Goal: Transaction & Acquisition: Purchase product/service

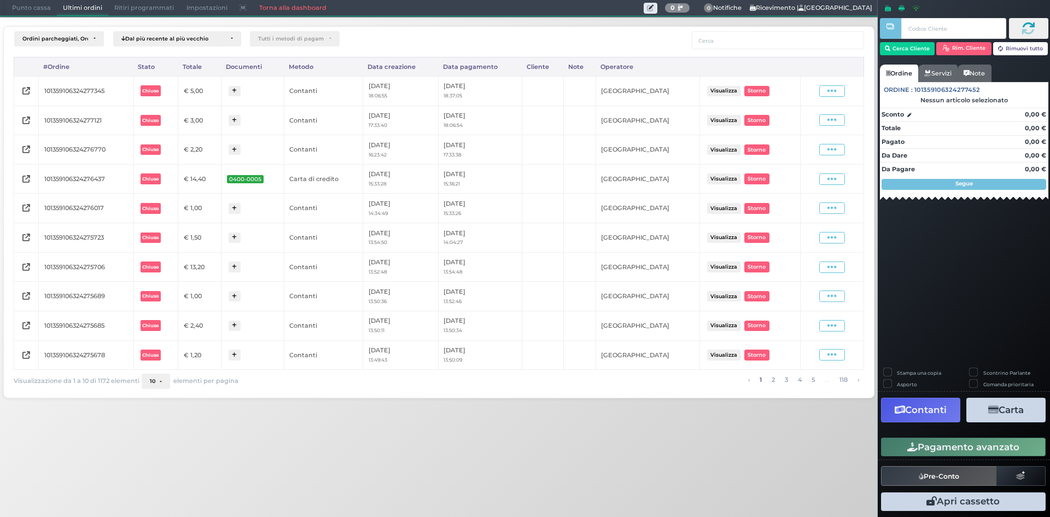
click at [49, 7] on span "Punto cassa" at bounding box center [31, 8] width 51 height 15
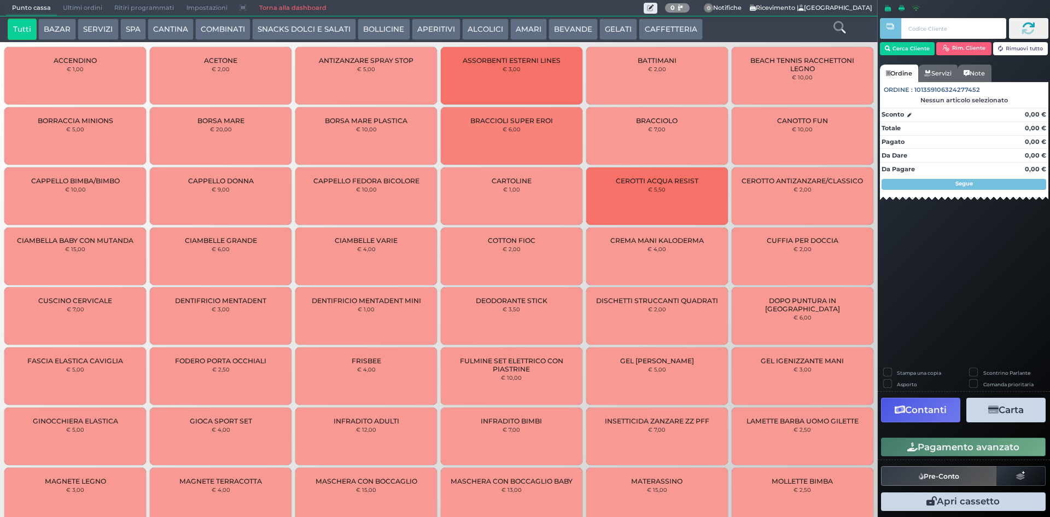
drag, startPoint x: 648, startPoint y: 21, endPoint x: 628, endPoint y: 24, distance: 21.0
click at [648, 21] on button "CAFFETTERIA" at bounding box center [669, 30] width 63 height 22
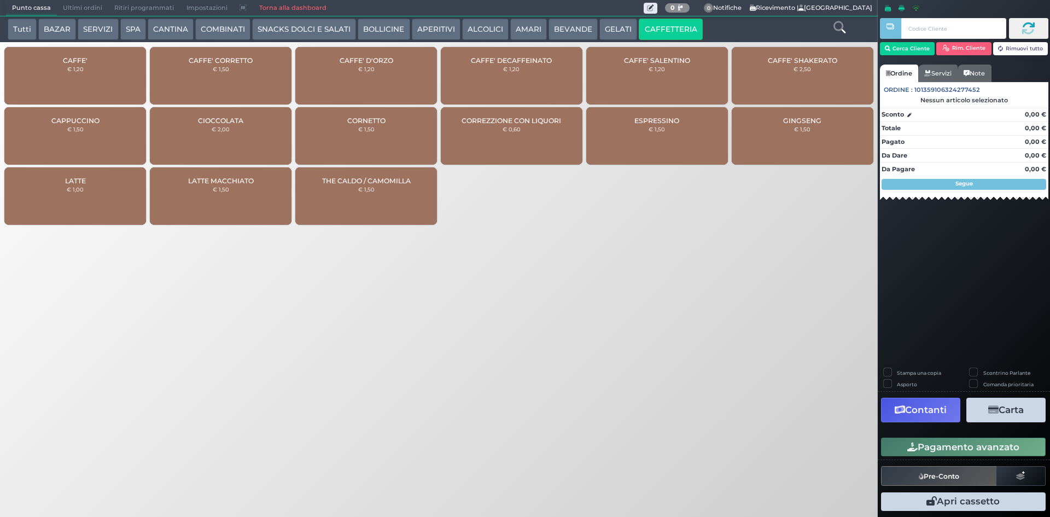
click at [234, 78] on div "CAFFE' CORRETTO € 1,50" at bounding box center [221, 75] width 142 height 57
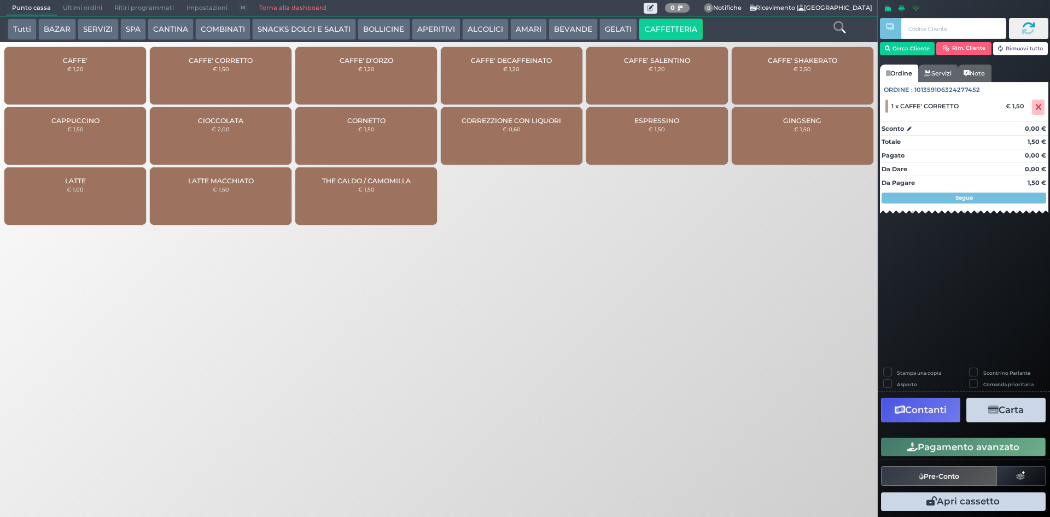
click at [935, 475] on button "Pre-Conto" at bounding box center [939, 476] width 116 height 20
click at [1038, 107] on icon at bounding box center [1038, 107] width 7 height 1
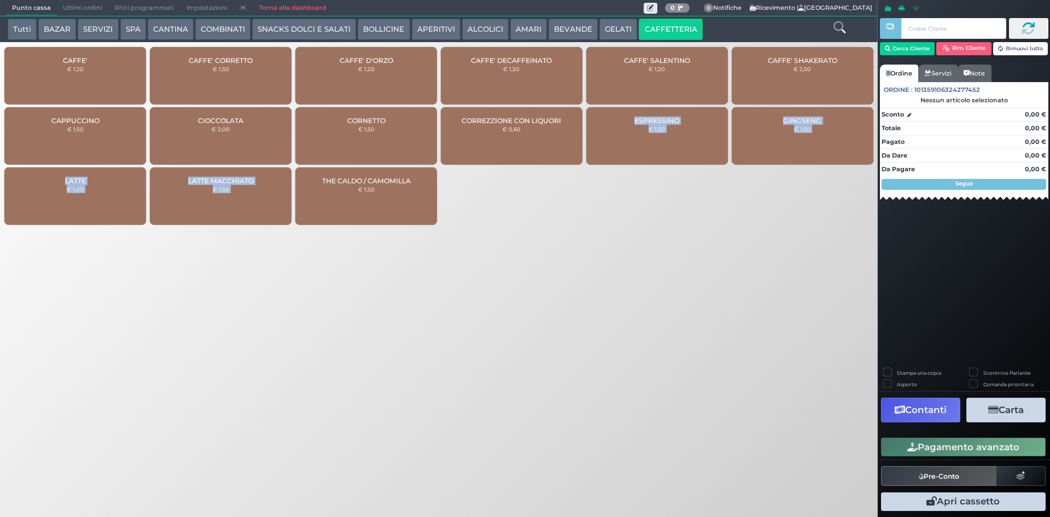
drag, startPoint x: 494, startPoint y: 254, endPoint x: 591, endPoint y: 304, distance: 109.5
click at [591, 304] on div "Punto cassa Mappa Ultimi ordini Delivery Ritiri programmati Impostazioni Torna …" at bounding box center [525, 258] width 1050 height 517
click at [590, 272] on div "Punto cassa Mappa Ultimi ordini Delivery Ritiri programmati Impostazioni Torna …" at bounding box center [525, 258] width 1050 height 517
click at [112, 89] on div "CAFFE' € 1,20" at bounding box center [75, 75] width 142 height 57
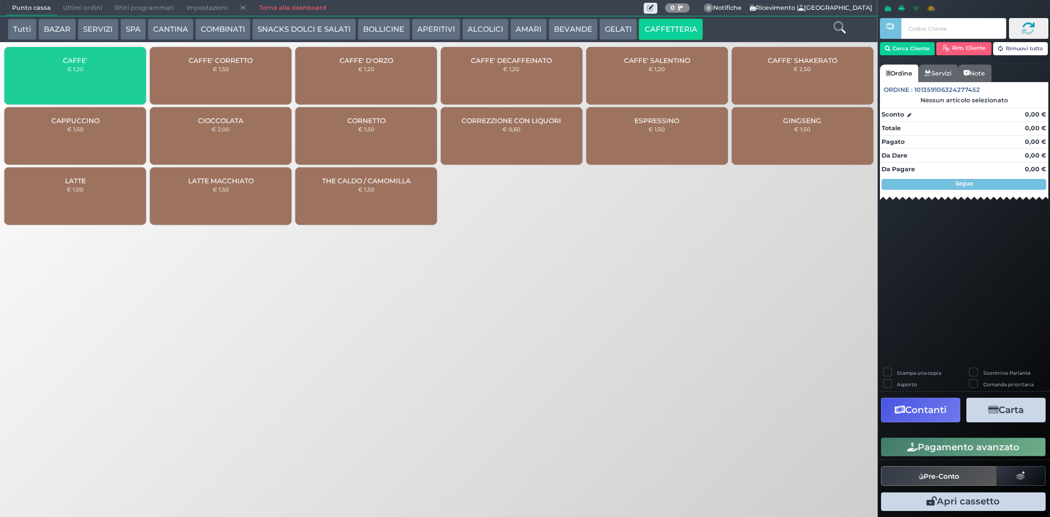
click at [116, 89] on div "CAFFE' € 1,20" at bounding box center [75, 75] width 142 height 57
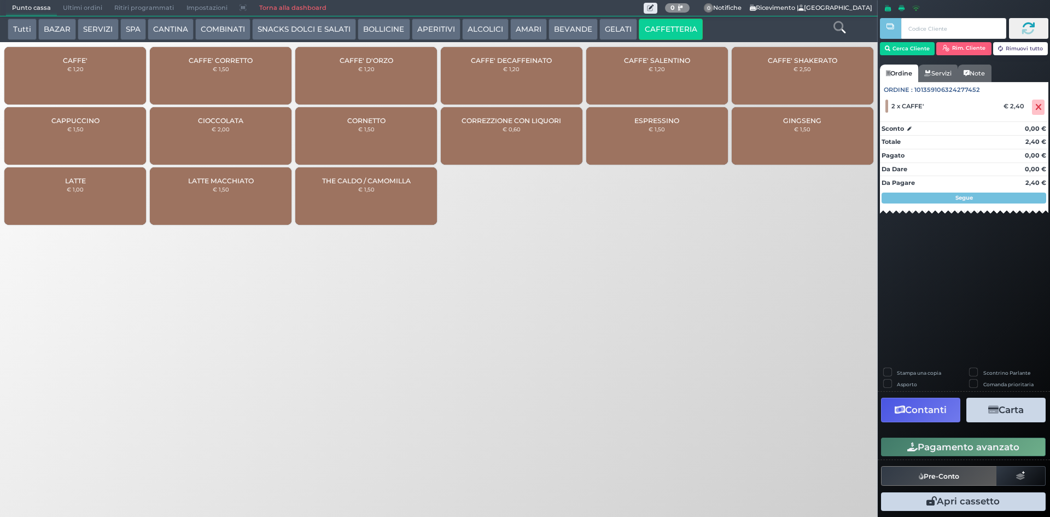
click at [973, 449] on button "Pagamento avanzato" at bounding box center [963, 446] width 165 height 19
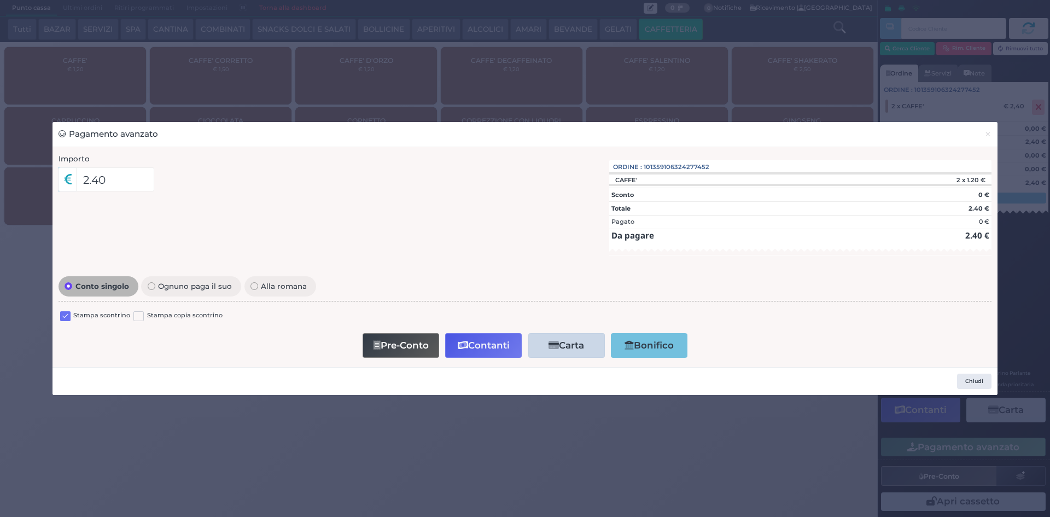
click at [58, 317] on div "Stampa scontrino Stampa copia scontrino" at bounding box center [524, 317] width 933 height 26
click at [64, 315] on label at bounding box center [65, 316] width 10 height 10
click at [0, 0] on input "checkbox" at bounding box center [0, 0] width 0 height 0
click at [491, 345] on button "Contanti" at bounding box center [483, 345] width 77 height 25
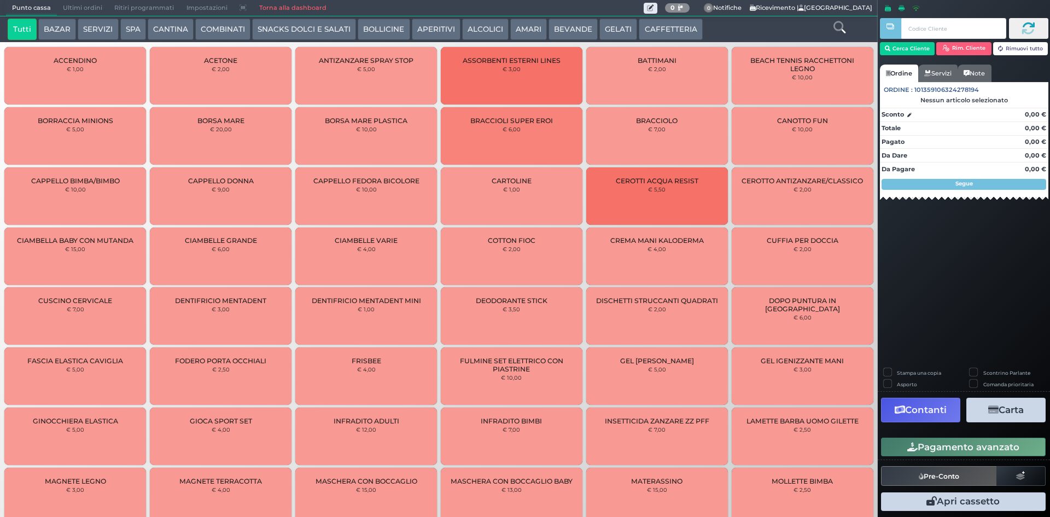
click at [640, 31] on button "CAFFETTERIA" at bounding box center [669, 30] width 63 height 22
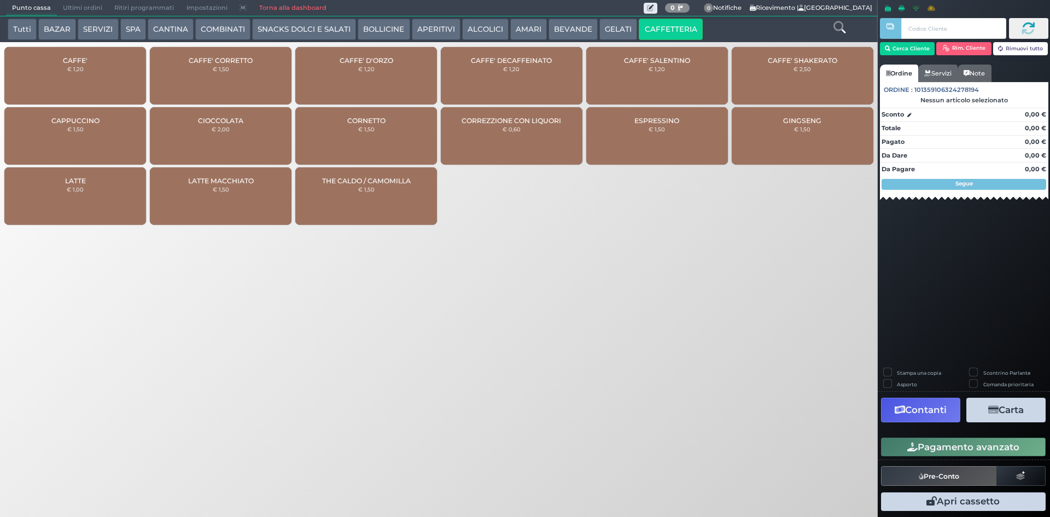
click at [84, 81] on div "CAFFE' € 1,20" at bounding box center [75, 75] width 142 height 57
click at [76, 73] on div "CAFFE' € 1,20" at bounding box center [75, 75] width 142 height 57
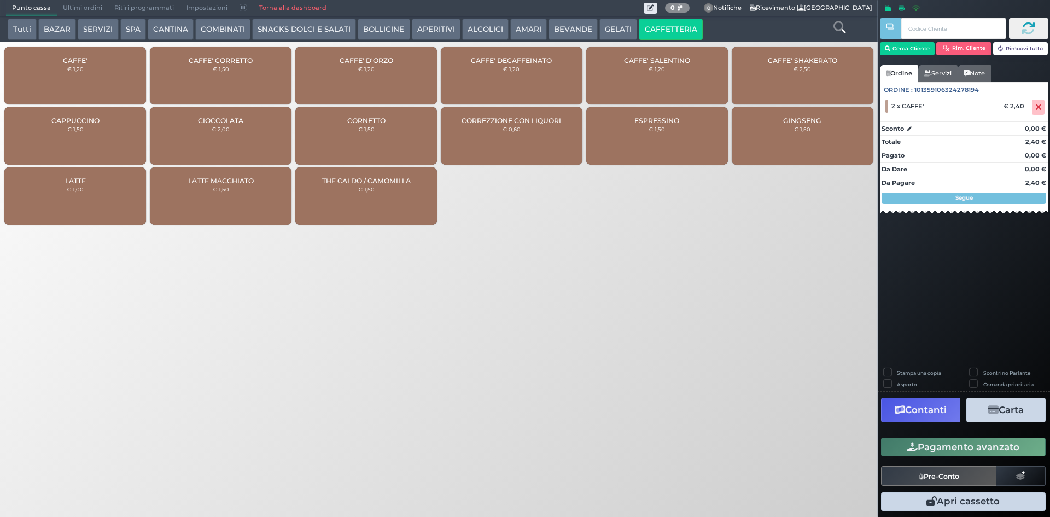
click at [927, 444] on button "Pagamento avanzato" at bounding box center [963, 446] width 165 height 19
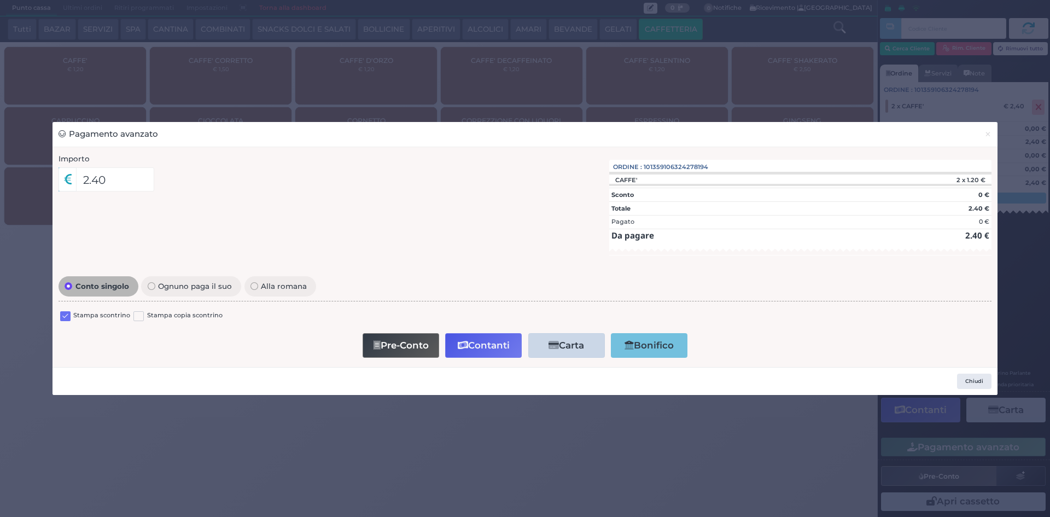
click at [63, 313] on label at bounding box center [65, 316] width 10 height 10
click at [0, 0] on input "checkbox" at bounding box center [0, 0] width 0 height 0
click at [486, 336] on button "Contanti" at bounding box center [483, 345] width 77 height 25
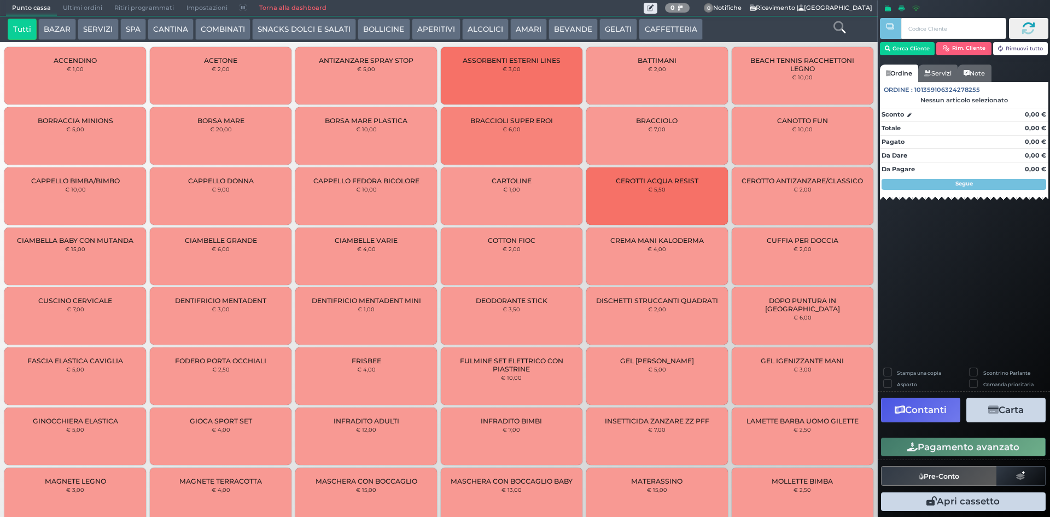
drag, startPoint x: 658, startPoint y: 28, endPoint x: 189, endPoint y: 33, distance: 469.6
click at [654, 28] on button "CAFFETTERIA" at bounding box center [669, 30] width 63 height 22
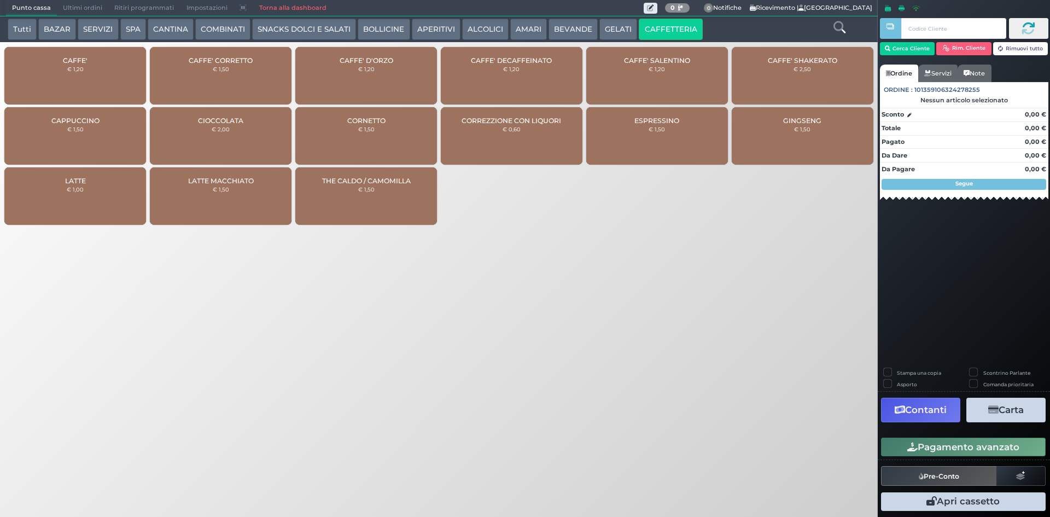
click at [118, 75] on div "CAFFE' € 1,20" at bounding box center [75, 75] width 142 height 57
click at [117, 74] on div "CAFFE' € 1,20" at bounding box center [75, 75] width 142 height 57
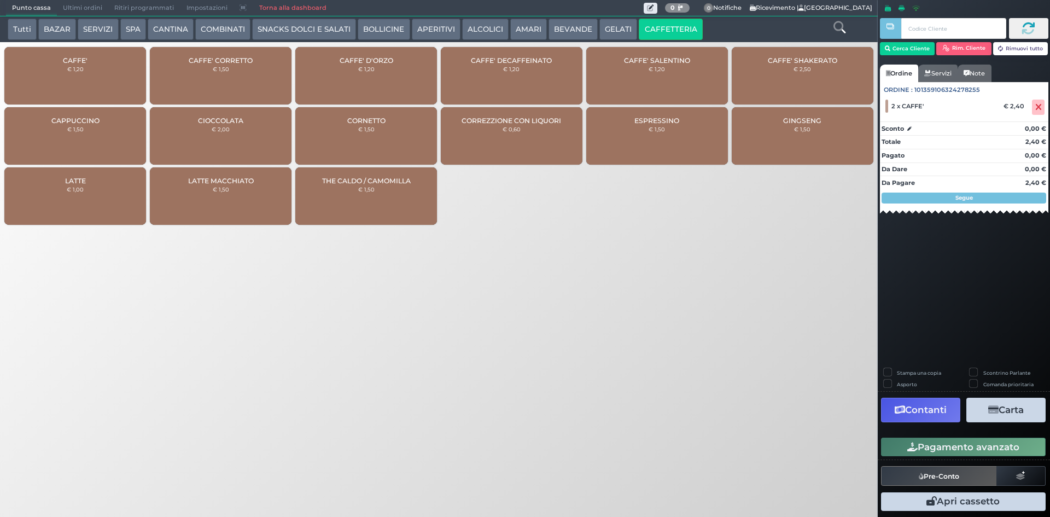
click at [916, 447] on button "Pagamento avanzato" at bounding box center [963, 446] width 165 height 19
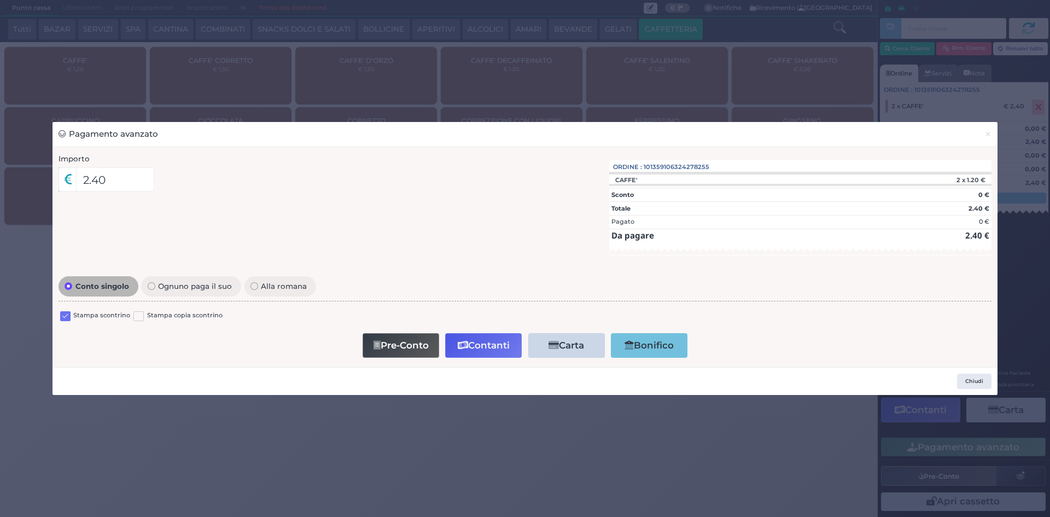
click at [64, 312] on label at bounding box center [65, 316] width 10 height 10
click at [0, 0] on input "checkbox" at bounding box center [0, 0] width 0 height 0
click at [485, 347] on button "Contanti" at bounding box center [483, 345] width 77 height 25
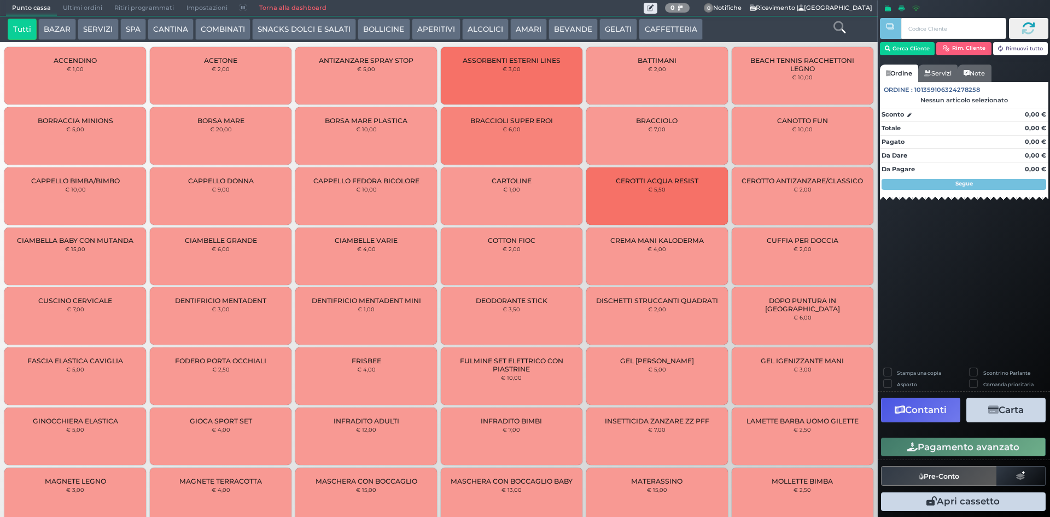
click at [681, 30] on button "CAFFETTERIA" at bounding box center [669, 30] width 63 height 22
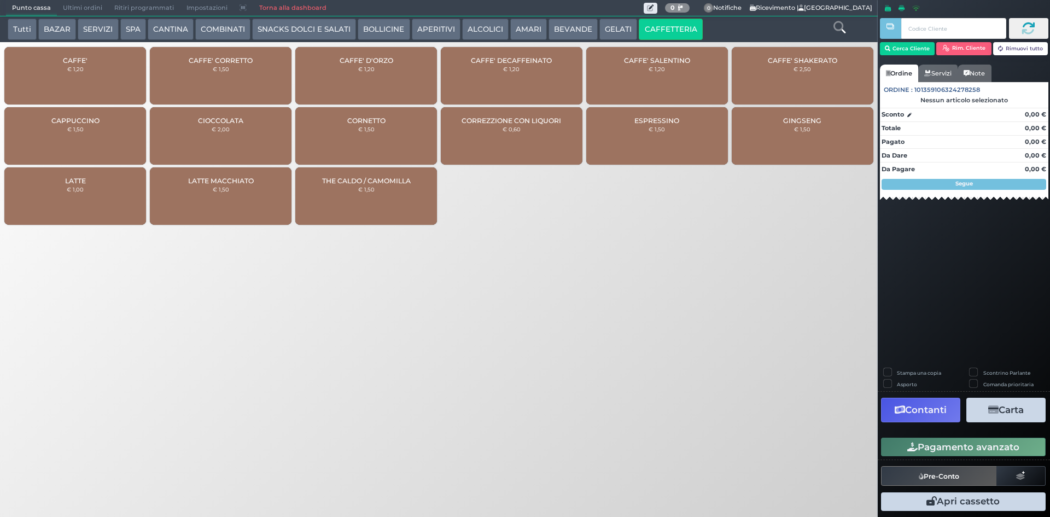
click at [91, 68] on div "CAFFE' € 1,20" at bounding box center [75, 75] width 142 height 57
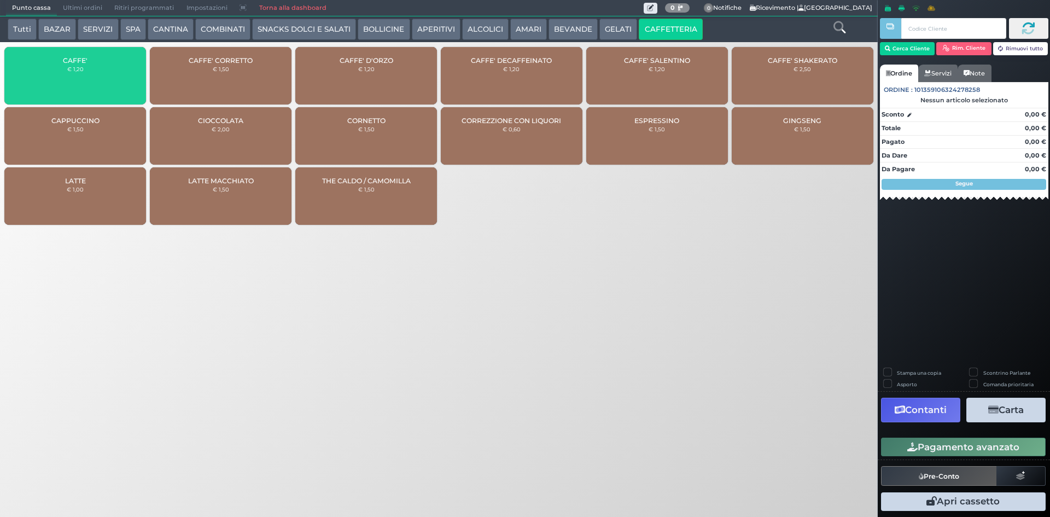
drag, startPoint x: 91, startPoint y: 68, endPoint x: 824, endPoint y: 370, distance: 792.0
click at [97, 68] on div "CAFFE' € 1,20" at bounding box center [75, 75] width 142 height 57
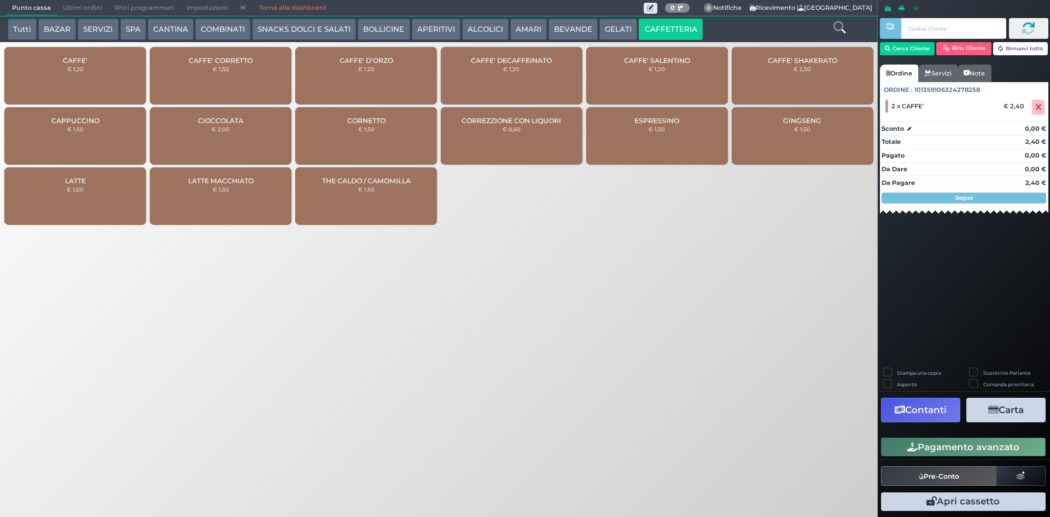
click at [954, 449] on button "Pagamento avanzato" at bounding box center [963, 446] width 165 height 19
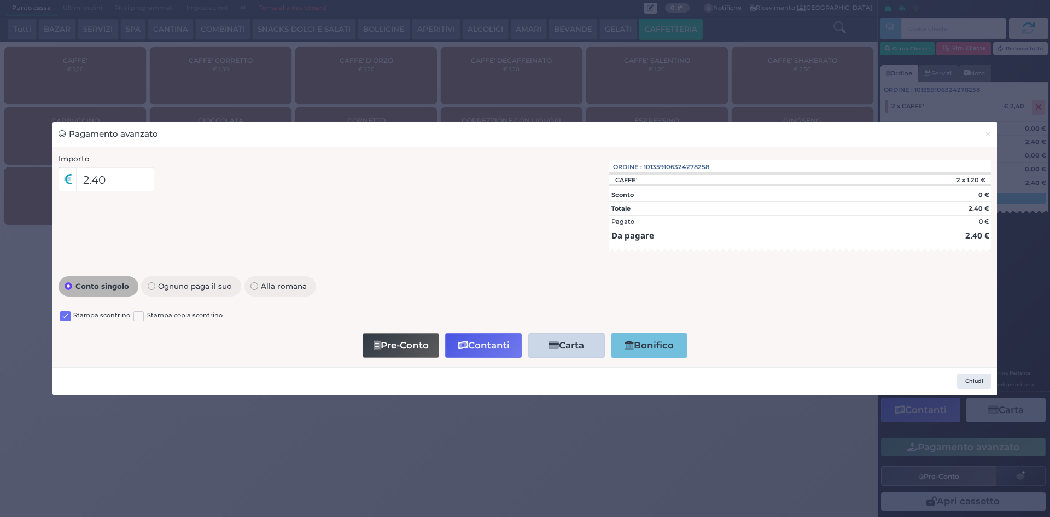
click at [68, 324] on div "Stampa scontrino Stampa copia scontrino" at bounding box center [524, 317] width 933 height 26
click at [66, 314] on label at bounding box center [65, 316] width 10 height 10
click at [0, 0] on input "checkbox" at bounding box center [0, 0] width 0 height 0
click at [486, 347] on button "Contanti" at bounding box center [483, 345] width 77 height 25
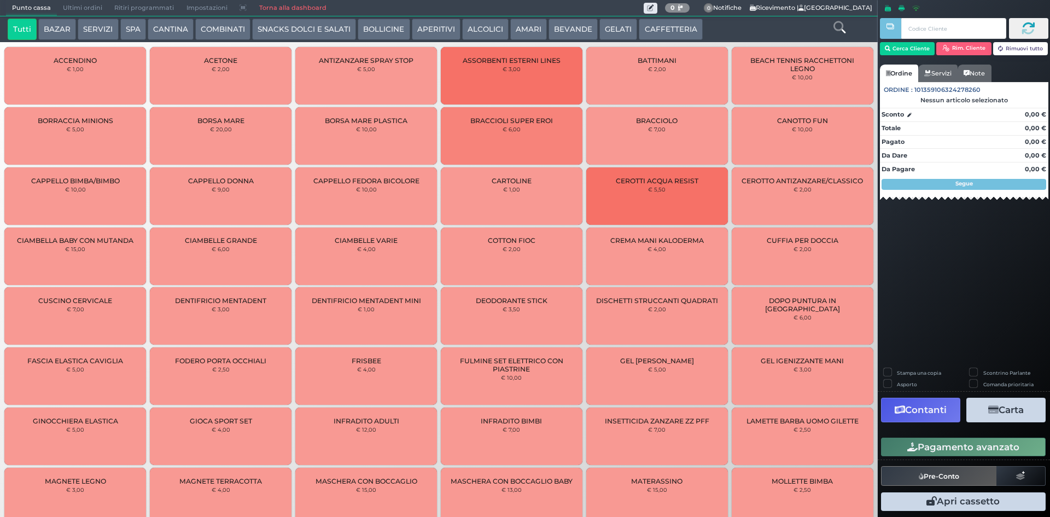
click at [666, 26] on button "CAFFETTERIA" at bounding box center [669, 30] width 63 height 22
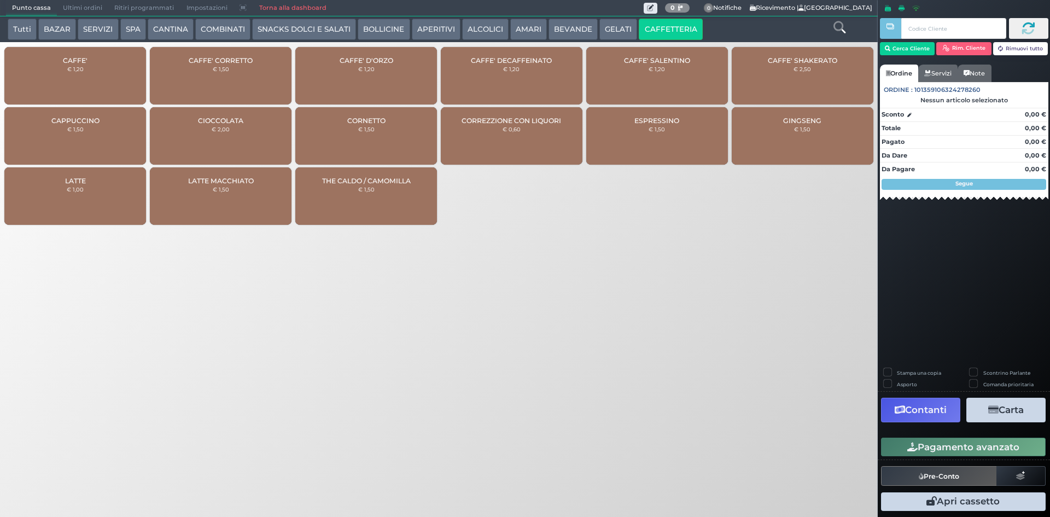
click at [87, 63] on span "CAFFE'" at bounding box center [75, 60] width 25 height 8
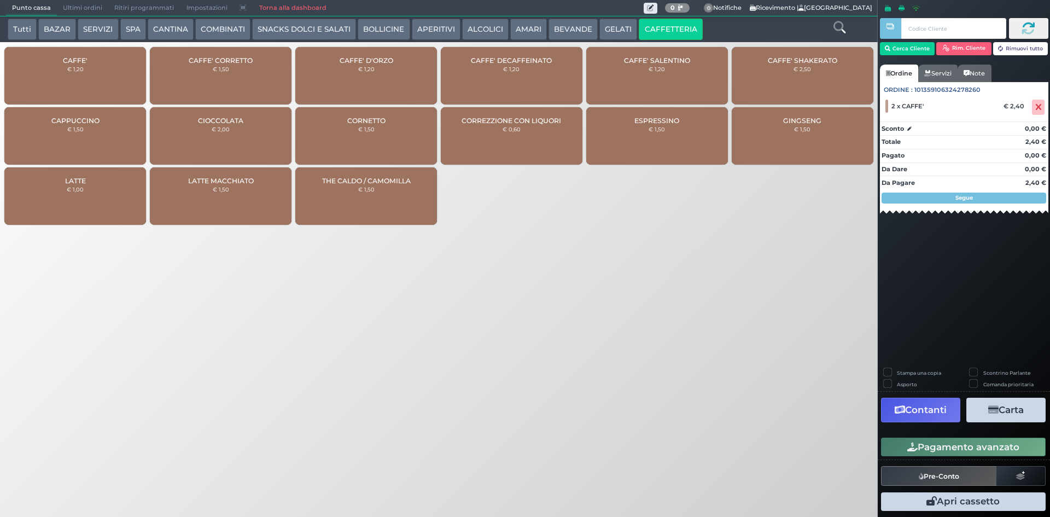
click at [472, 61] on span "CAFFE' DECAFFEINATO" at bounding box center [511, 60] width 81 height 8
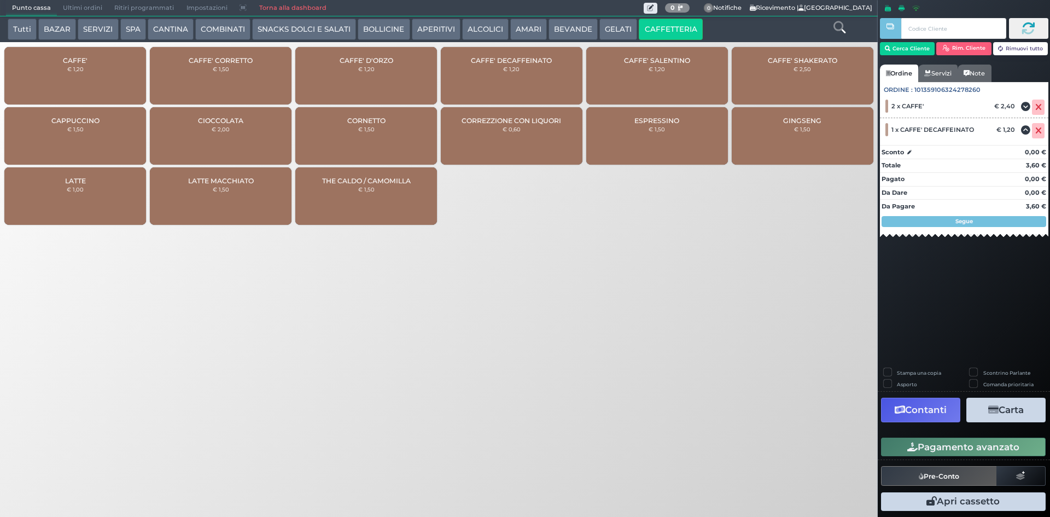
click at [925, 444] on button "Pagamento avanzato" at bounding box center [963, 446] width 165 height 19
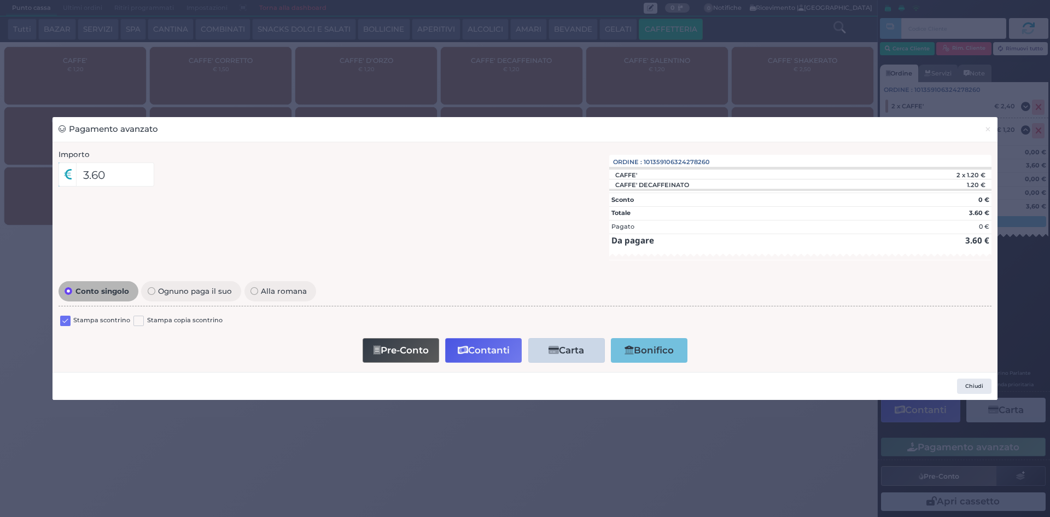
click at [65, 322] on label at bounding box center [65, 320] width 10 height 10
click at [0, 0] on input "checkbox" at bounding box center [0, 0] width 0 height 0
click at [471, 350] on button "Contanti" at bounding box center [483, 350] width 77 height 25
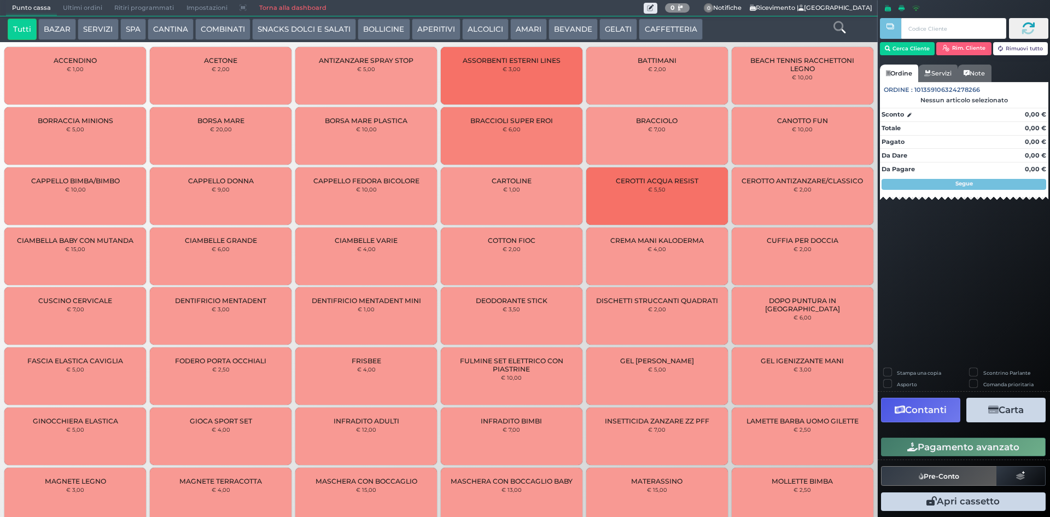
drag, startPoint x: 666, startPoint y: 27, endPoint x: 533, endPoint y: 2, distance: 135.6
click at [666, 27] on button "CAFFETTERIA" at bounding box center [669, 30] width 63 height 22
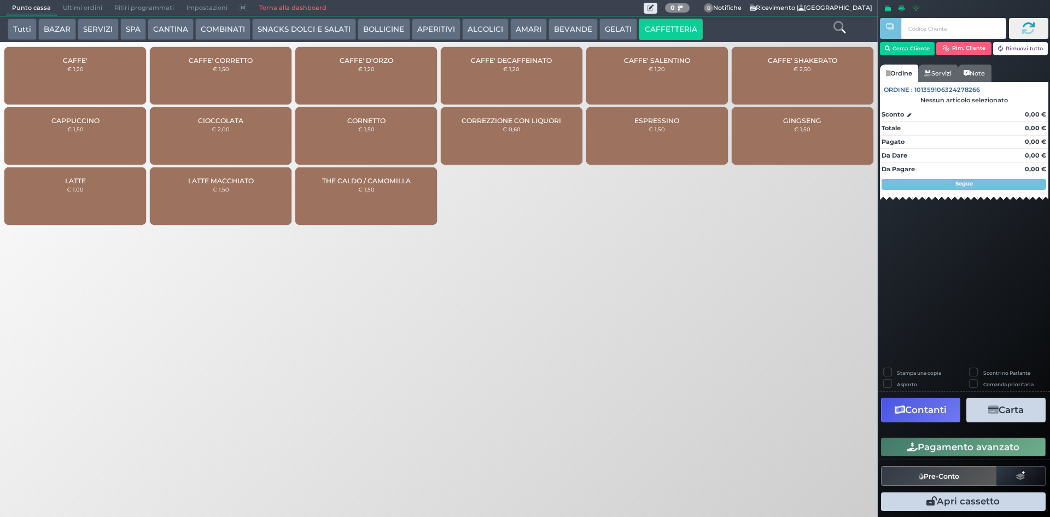
click at [118, 61] on div "CAFFE' € 1,20" at bounding box center [75, 75] width 142 height 57
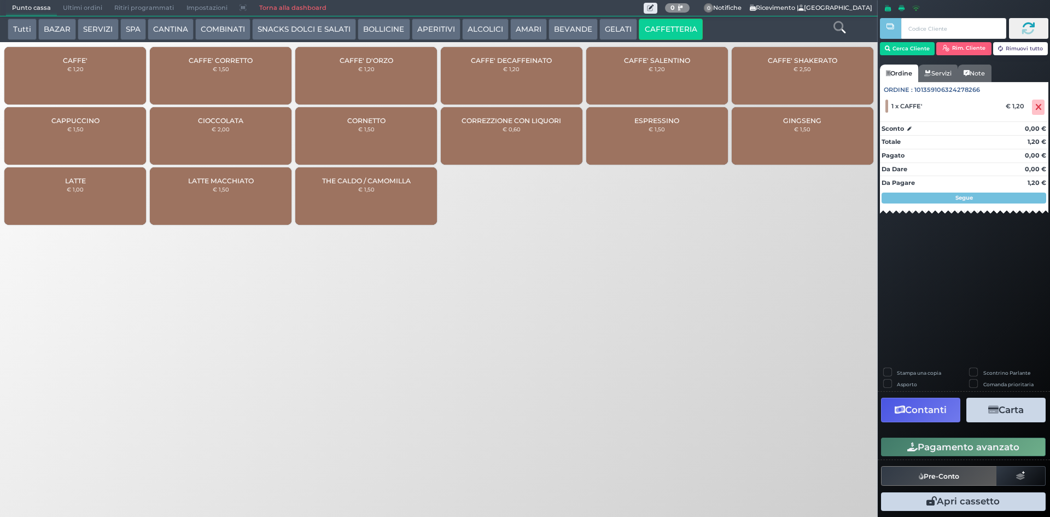
click at [930, 453] on button "Pagamento avanzato" at bounding box center [963, 446] width 165 height 19
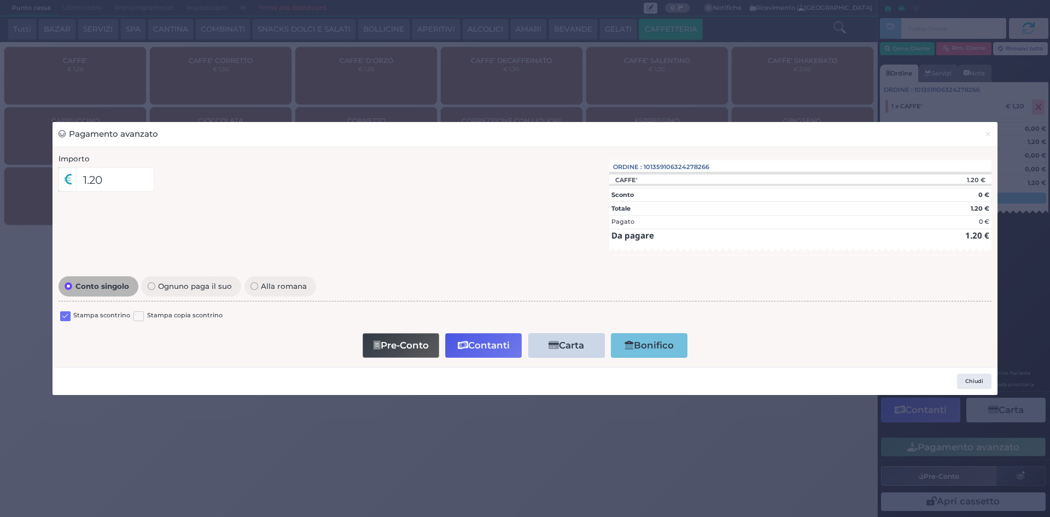
drag, startPoint x: 71, startPoint y: 313, endPoint x: 65, endPoint y: 317, distance: 7.1
click at [71, 313] on div "Stampa scontrino" at bounding box center [95, 316] width 70 height 13
click at [65, 317] on label at bounding box center [65, 316] width 10 height 10
click at [0, 0] on input "checkbox" at bounding box center [0, 0] width 0 height 0
click at [478, 347] on button "Contanti" at bounding box center [483, 345] width 77 height 25
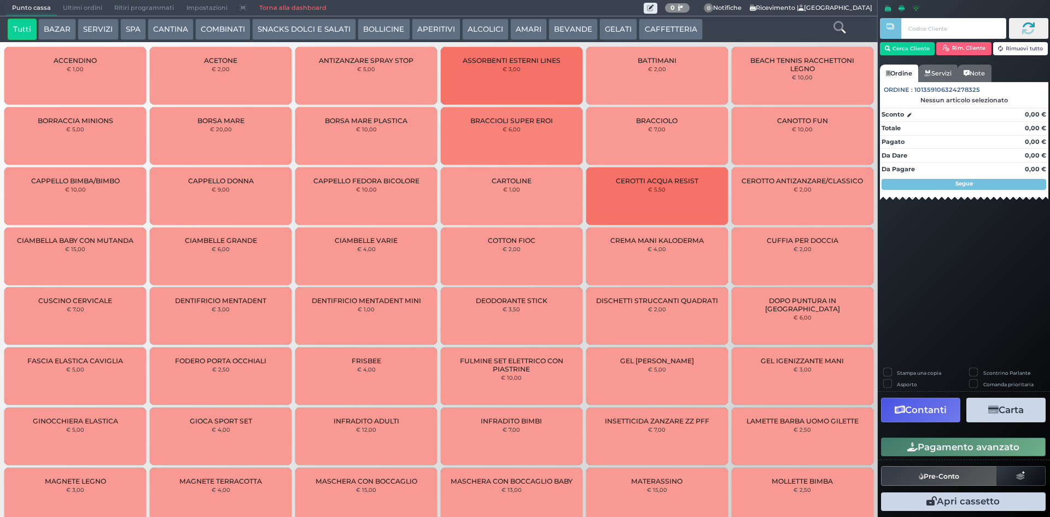
click at [663, 38] on button "CAFFETTERIA" at bounding box center [669, 30] width 63 height 22
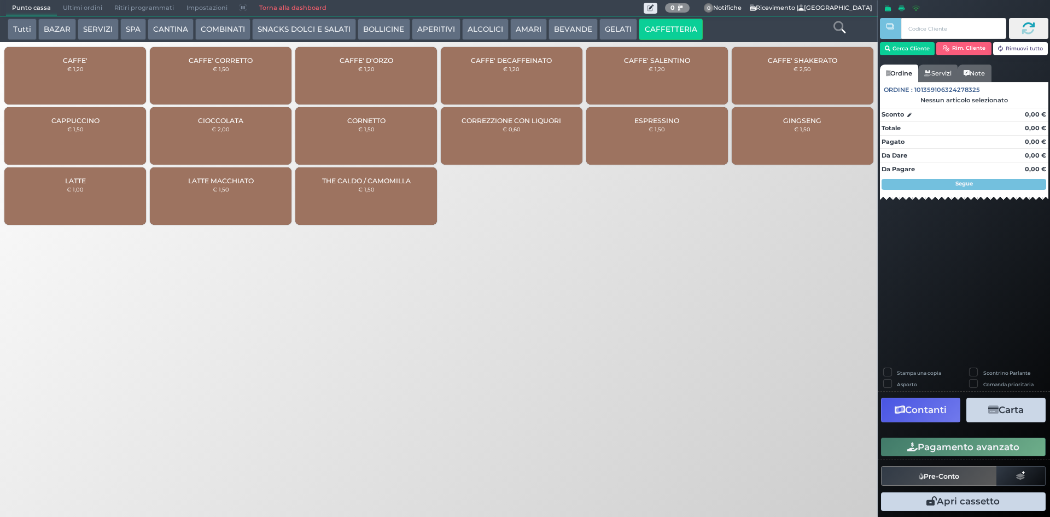
drag, startPoint x: 56, startPoint y: 55, endPoint x: 79, endPoint y: 53, distance: 23.0
click at [57, 55] on div "CAFFE' € 1,20" at bounding box center [75, 75] width 142 height 57
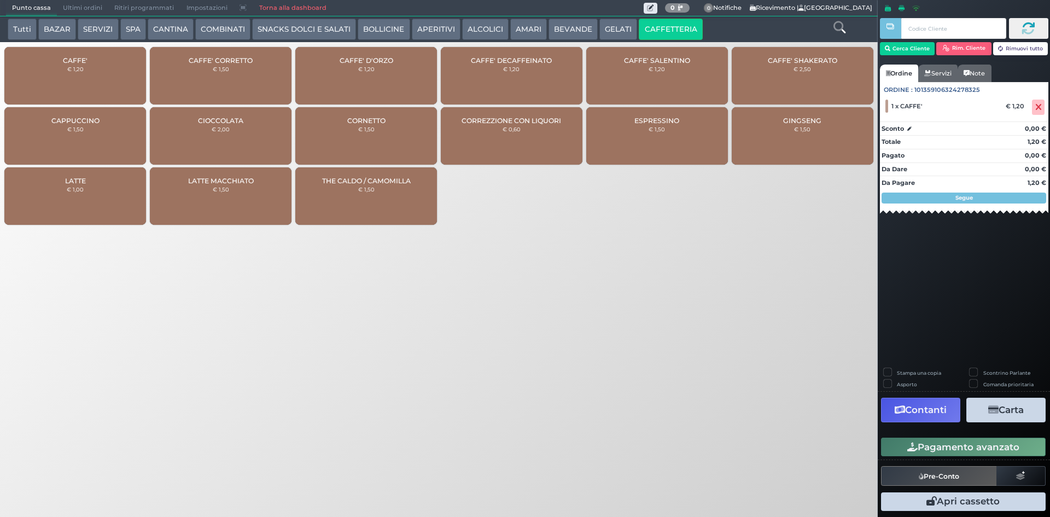
click at [993, 442] on button "Pagamento avanzato" at bounding box center [963, 446] width 165 height 19
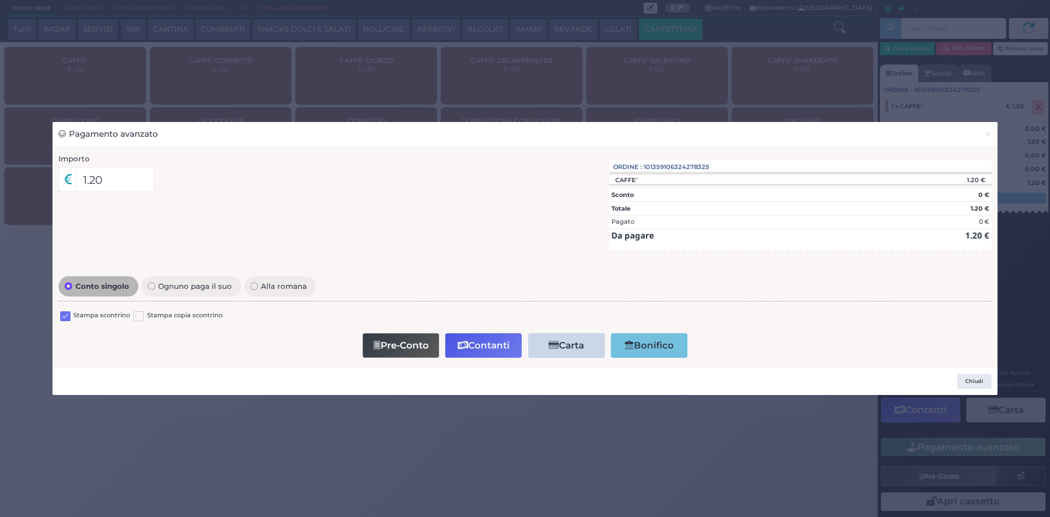
click at [60, 318] on label at bounding box center [65, 316] width 10 height 10
click at [0, 0] on input "checkbox" at bounding box center [0, 0] width 0 height 0
click at [463, 344] on icon "button" at bounding box center [463, 345] width 10 height 9
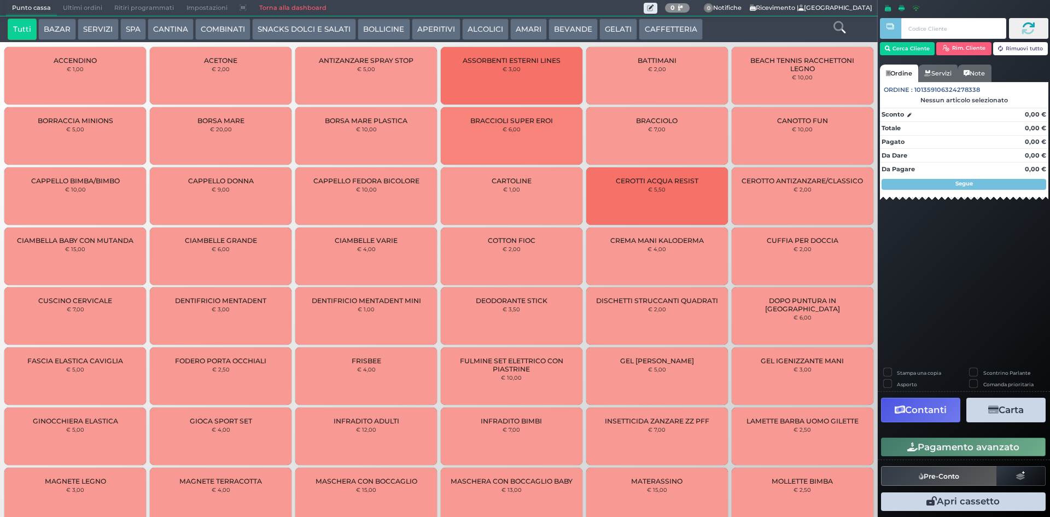
click at [677, 33] on button "CAFFETTERIA" at bounding box center [669, 30] width 63 height 22
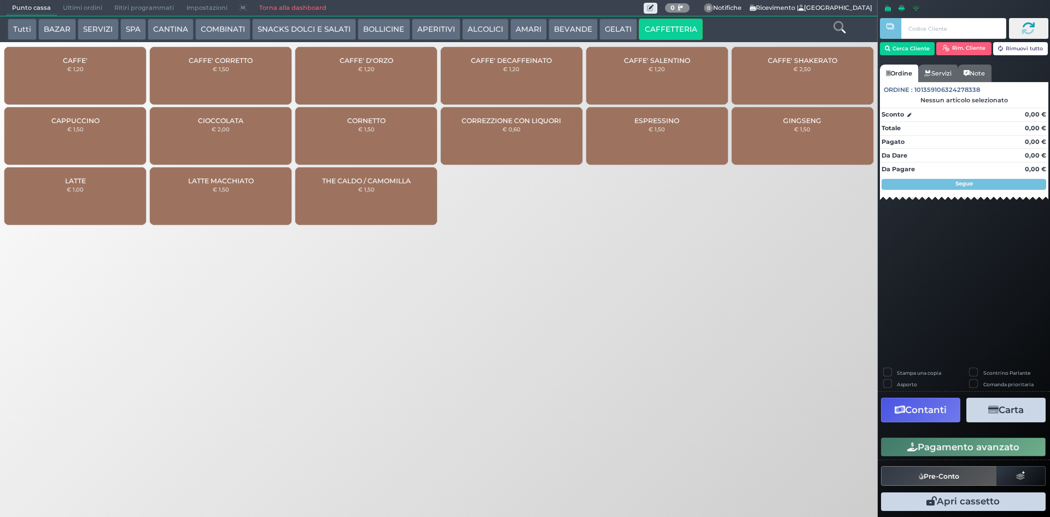
click at [99, 66] on div "CAFFE' € 1,20" at bounding box center [75, 75] width 142 height 57
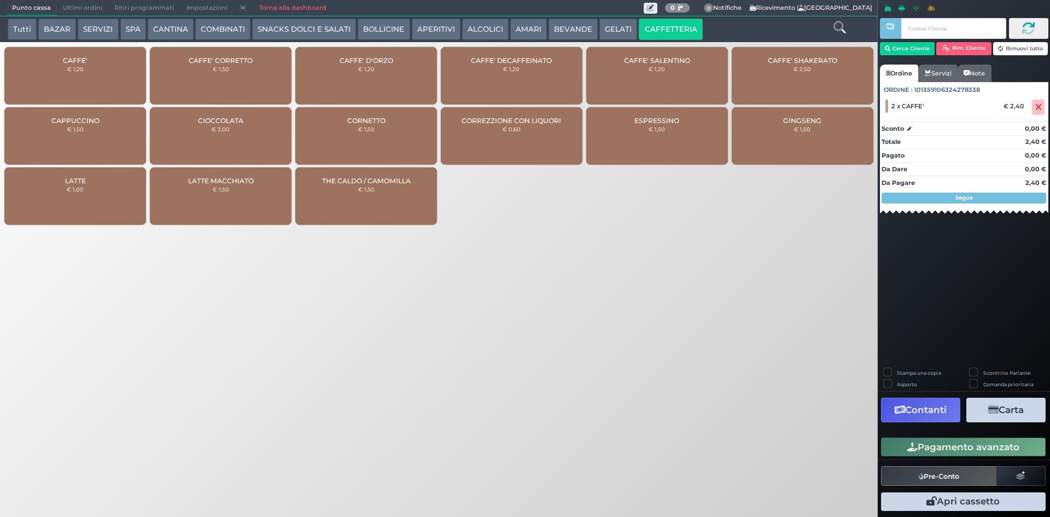
click at [960, 447] on button "Pagamento avanzato" at bounding box center [963, 446] width 165 height 19
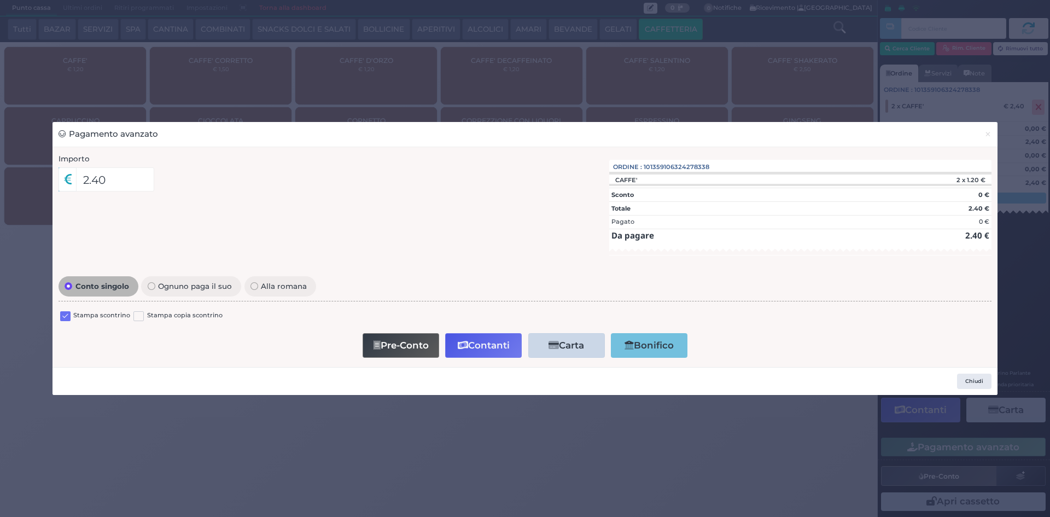
click at [64, 319] on label at bounding box center [65, 316] width 10 height 10
click at [0, 0] on input "checkbox" at bounding box center [0, 0] width 0 height 0
click at [488, 348] on button "Contanti" at bounding box center [483, 345] width 77 height 25
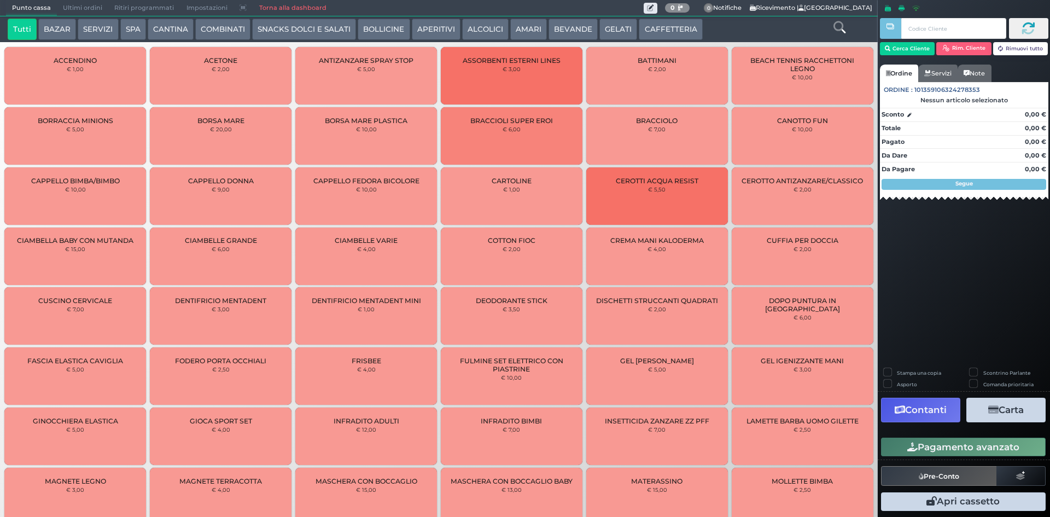
click at [660, 30] on button "CAFFETTERIA" at bounding box center [669, 30] width 63 height 22
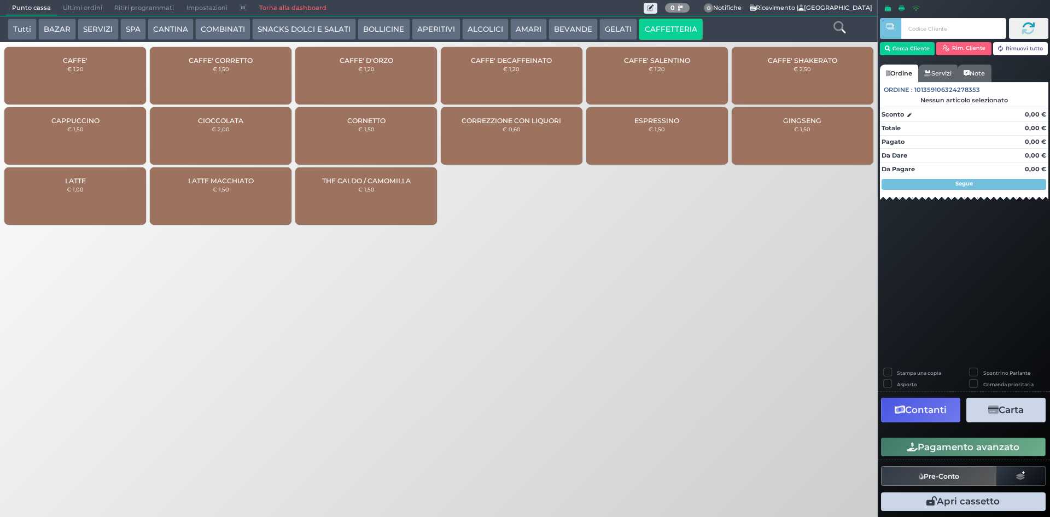
click at [49, 86] on div "CAFFE' € 1,20" at bounding box center [75, 75] width 142 height 57
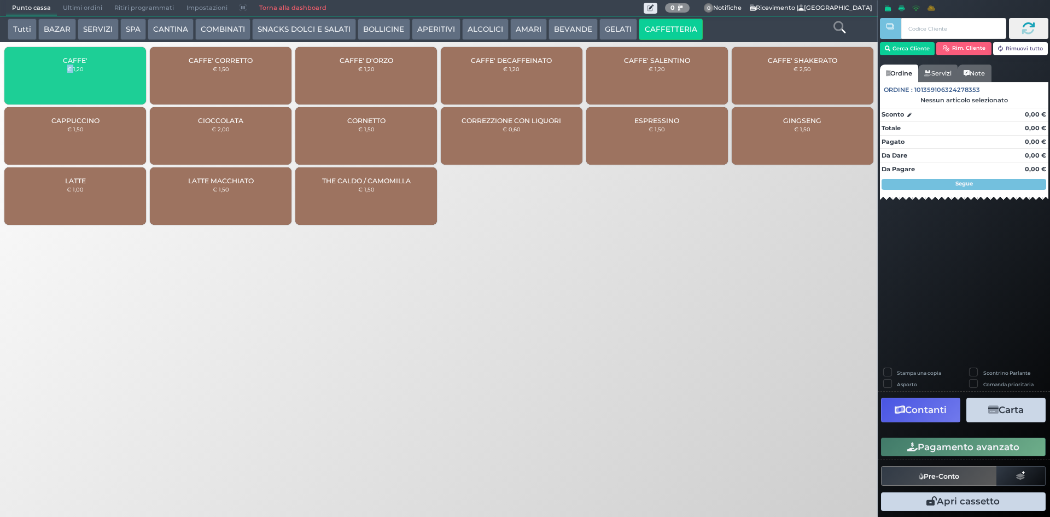
click at [49, 86] on div "CAFFE' € 1,20" at bounding box center [75, 75] width 142 height 57
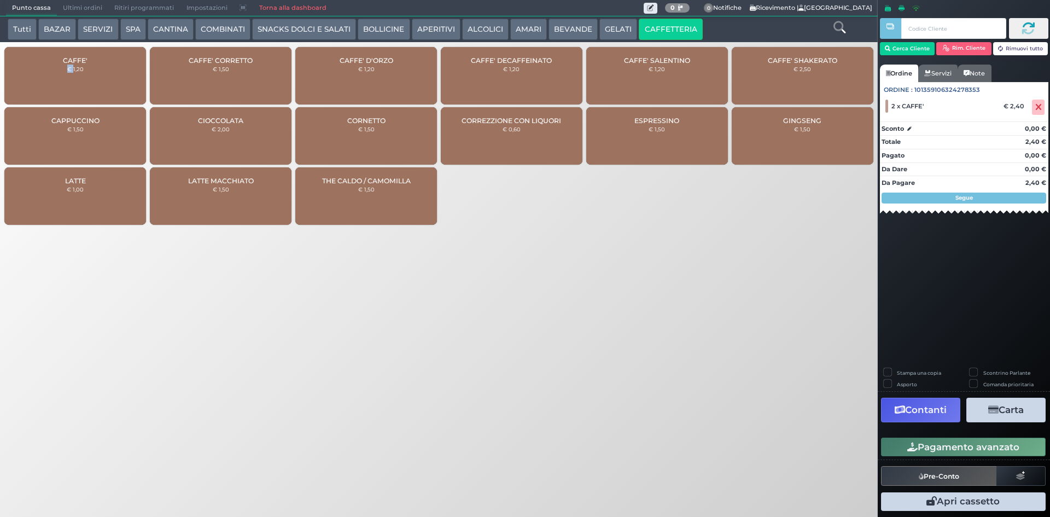
click at [921, 450] on button "Pagamento avanzato" at bounding box center [963, 446] width 165 height 19
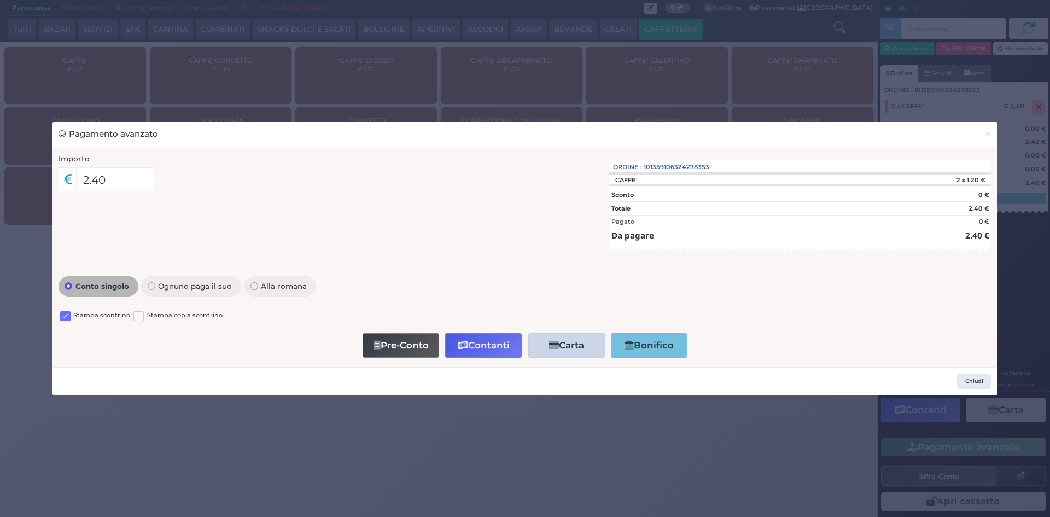
click at [66, 315] on label at bounding box center [65, 316] width 10 height 10
click at [0, 0] on input "checkbox" at bounding box center [0, 0] width 0 height 0
drag, startPoint x: 501, startPoint y: 341, endPoint x: 501, endPoint y: 335, distance: 6.0
click at [501, 341] on button "Contanti" at bounding box center [483, 345] width 77 height 25
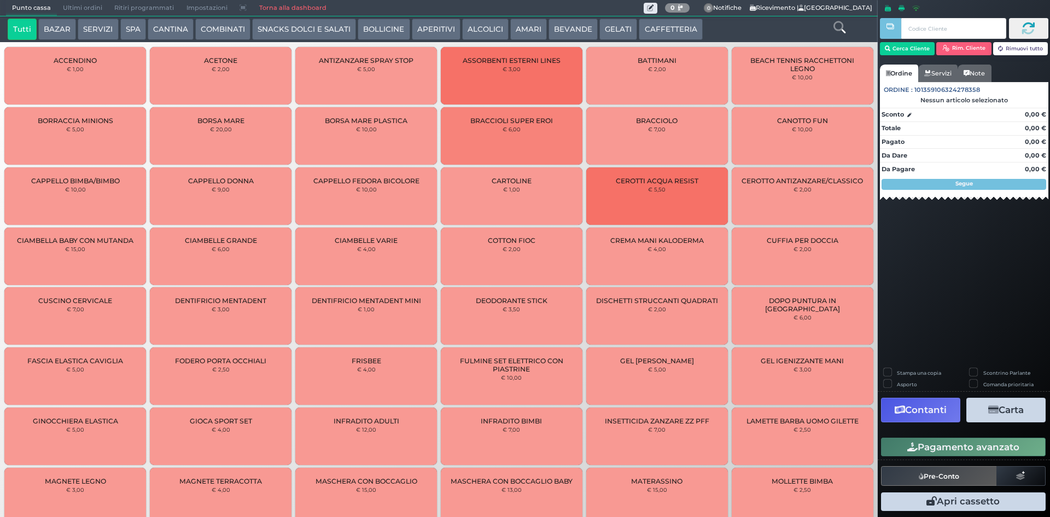
click at [664, 34] on button "CAFFETTERIA" at bounding box center [669, 30] width 63 height 22
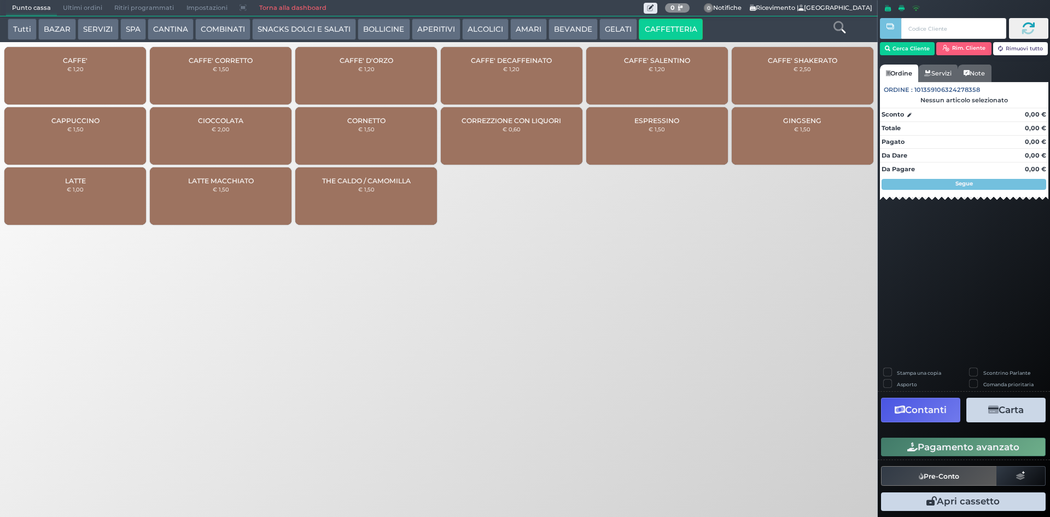
click at [106, 80] on div "CAFFE' € 1,20" at bounding box center [75, 75] width 142 height 57
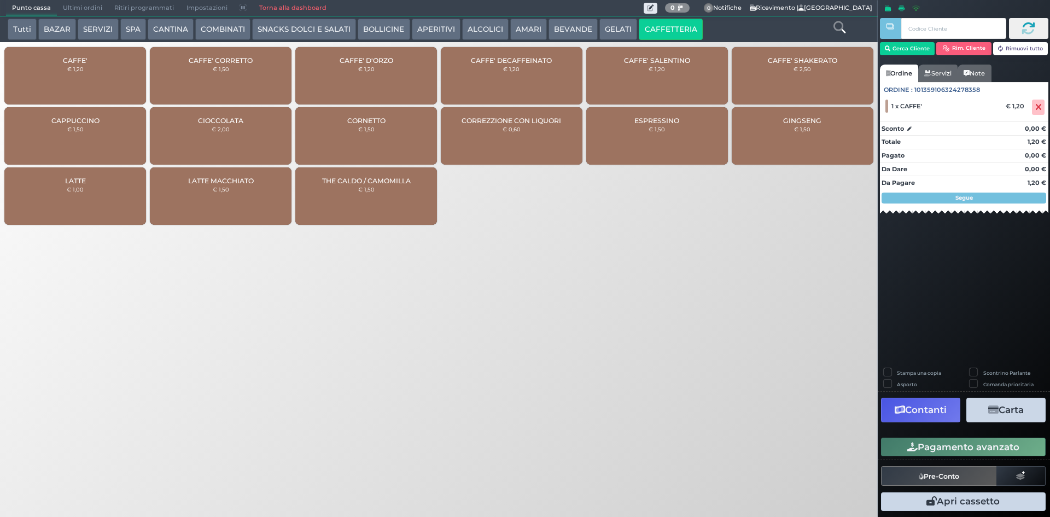
click at [986, 450] on button "Pagamento avanzato" at bounding box center [963, 446] width 165 height 19
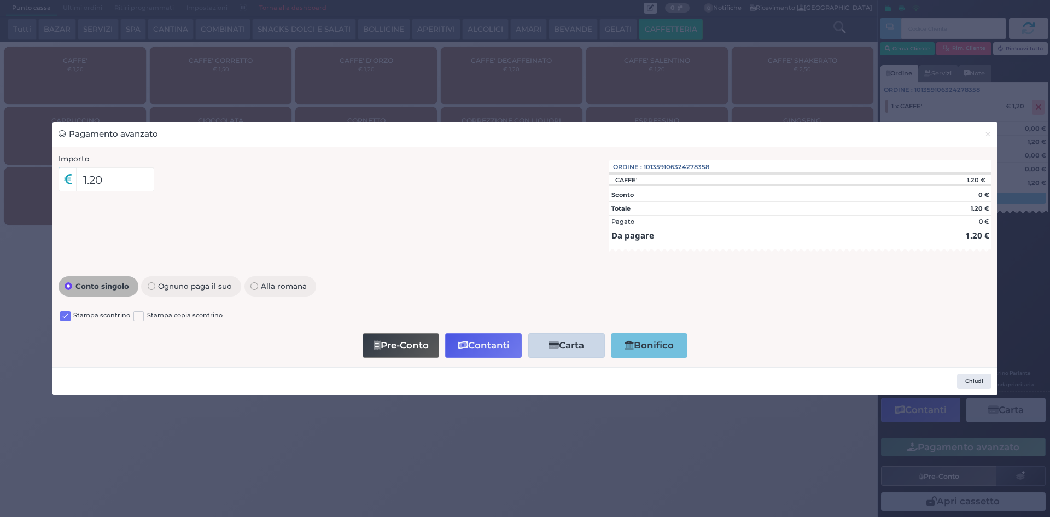
click at [69, 315] on label at bounding box center [65, 316] width 10 height 10
click at [0, 0] on input "checkbox" at bounding box center [0, 0] width 0 height 0
click at [482, 339] on button "Contanti" at bounding box center [483, 345] width 77 height 25
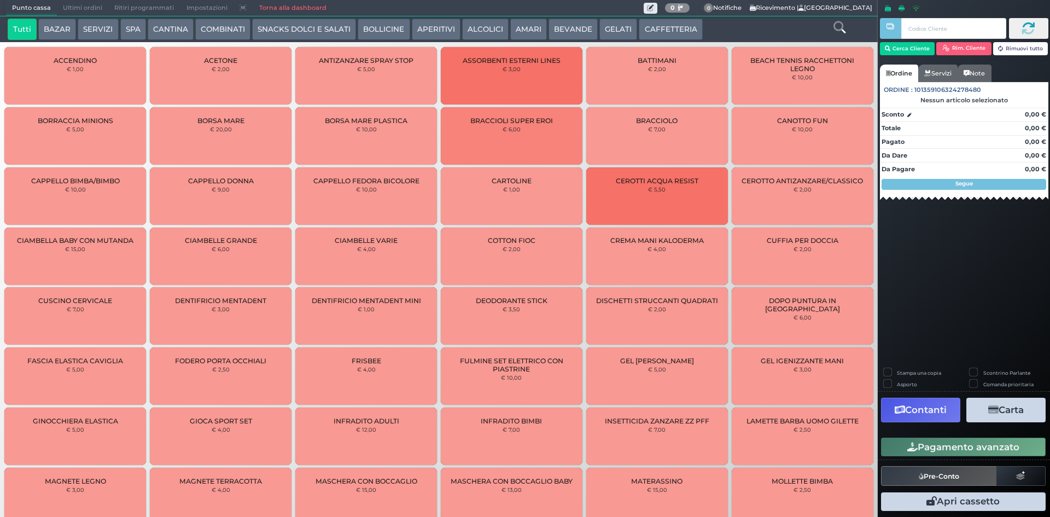
click at [647, 25] on button "CAFFETTERIA" at bounding box center [669, 30] width 63 height 22
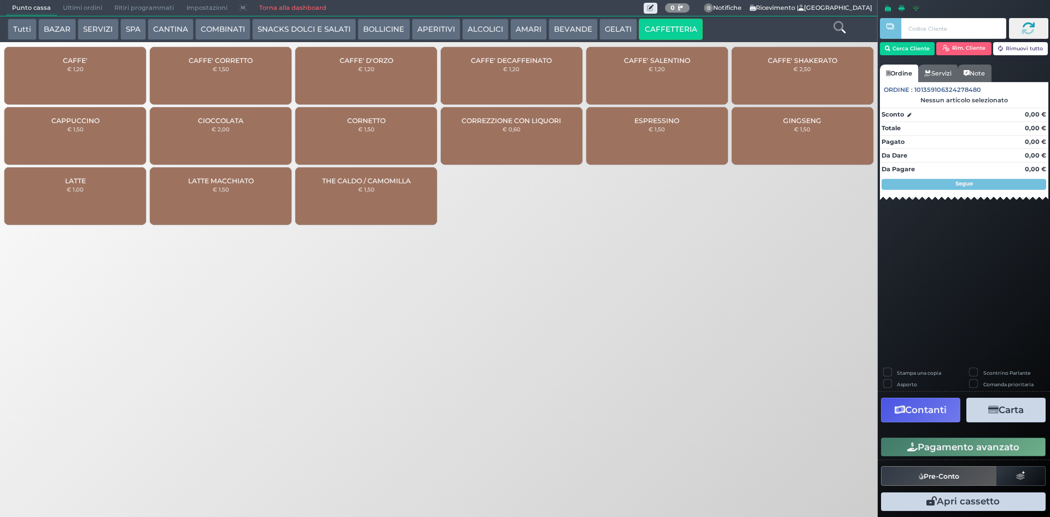
click at [249, 57] on span "CAFFE' CORRETTO" at bounding box center [221, 60] width 64 height 8
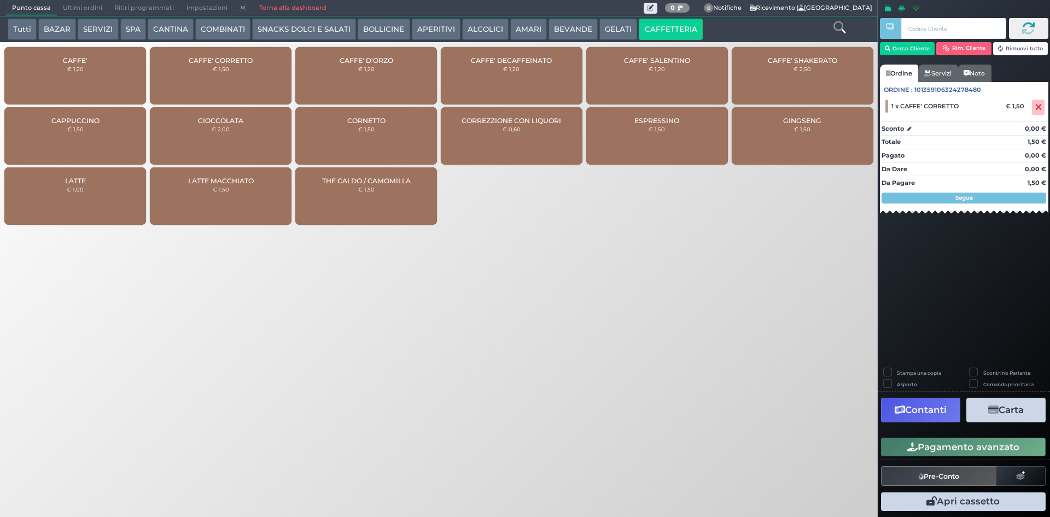
click at [1012, 447] on button "Pagamento avanzato" at bounding box center [963, 446] width 165 height 19
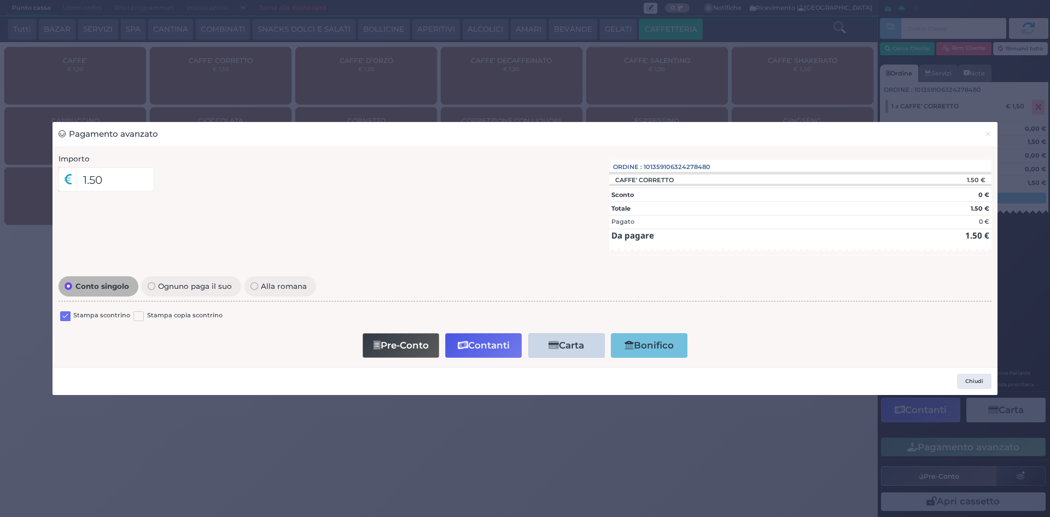
click at [63, 317] on label at bounding box center [65, 316] width 10 height 10
click at [0, 0] on input "checkbox" at bounding box center [0, 0] width 0 height 0
click at [491, 348] on button "Contanti" at bounding box center [483, 345] width 77 height 25
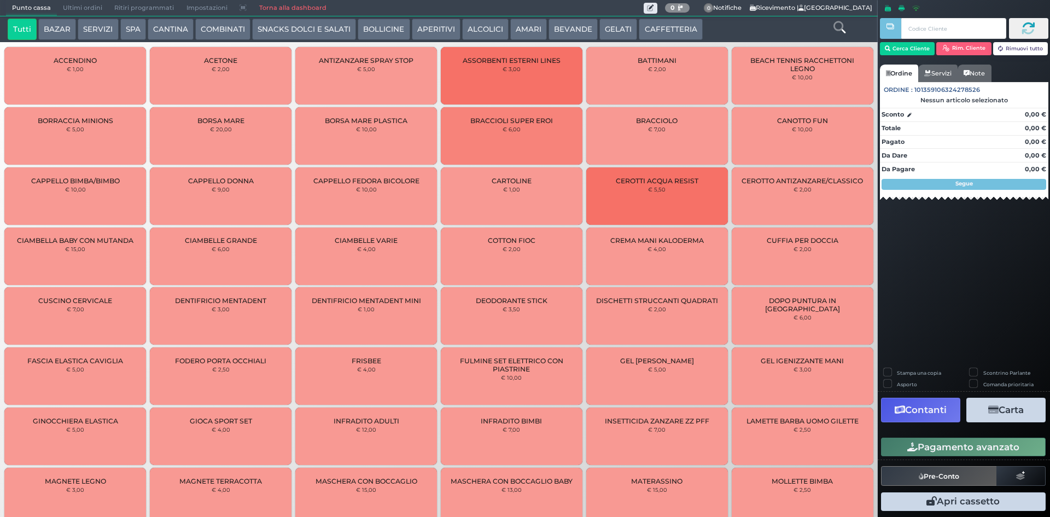
click at [689, 26] on button "CAFFETTERIA" at bounding box center [669, 30] width 63 height 22
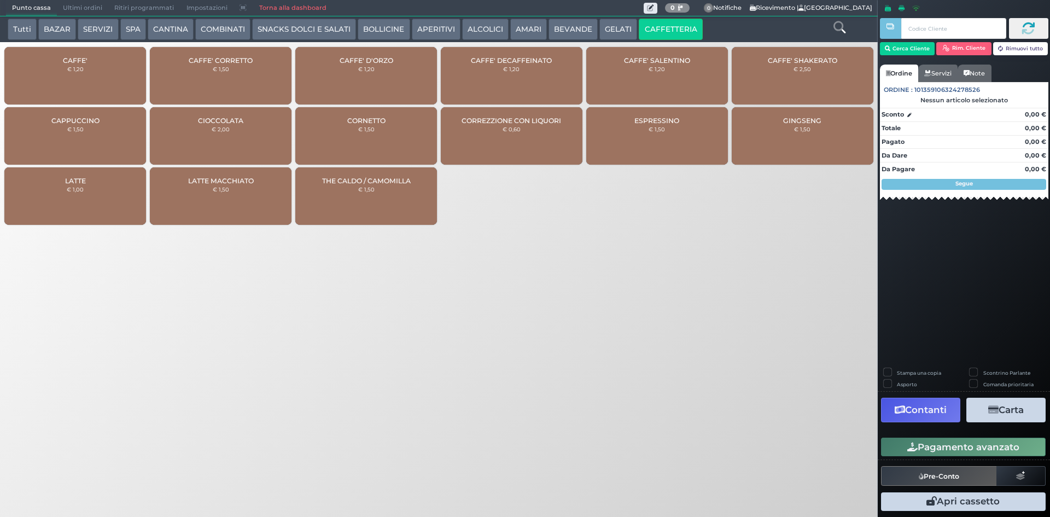
click at [87, 72] on div "CAFFE' € 1,20" at bounding box center [75, 75] width 142 height 57
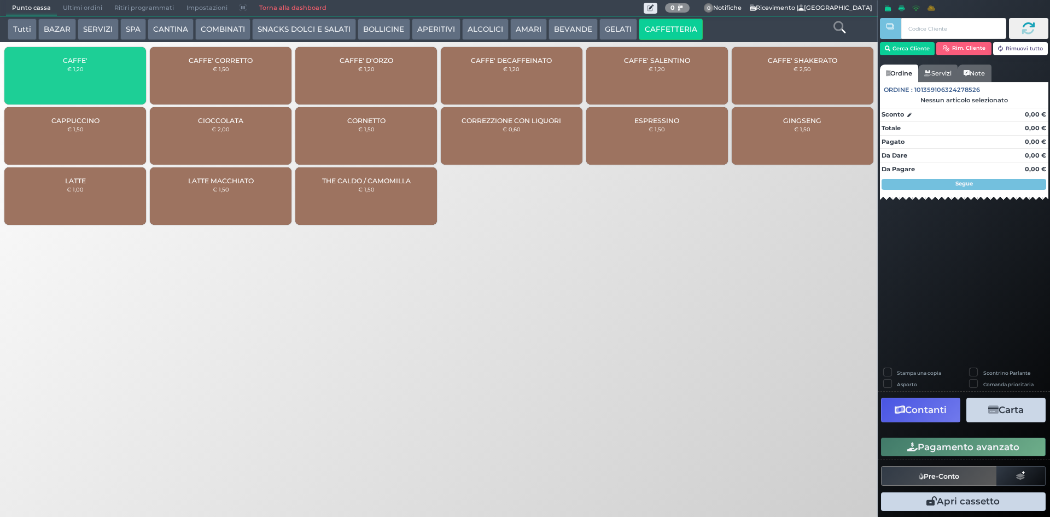
click at [87, 72] on div "CAFFE' € 1,20" at bounding box center [75, 75] width 142 height 57
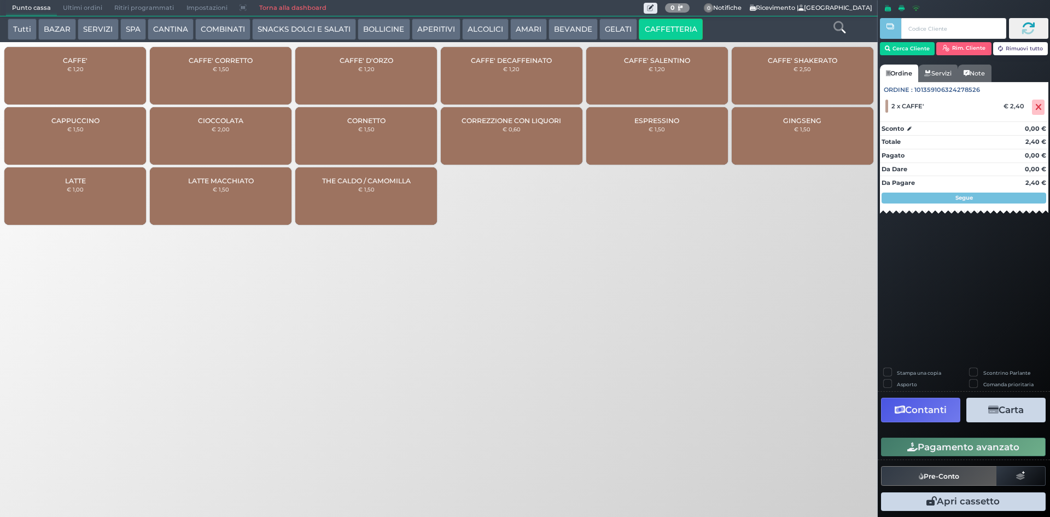
click at [958, 435] on div "Pagamento avanzato" at bounding box center [963, 447] width 172 height 25
click at [956, 444] on button "Pagamento avanzato" at bounding box center [963, 446] width 165 height 19
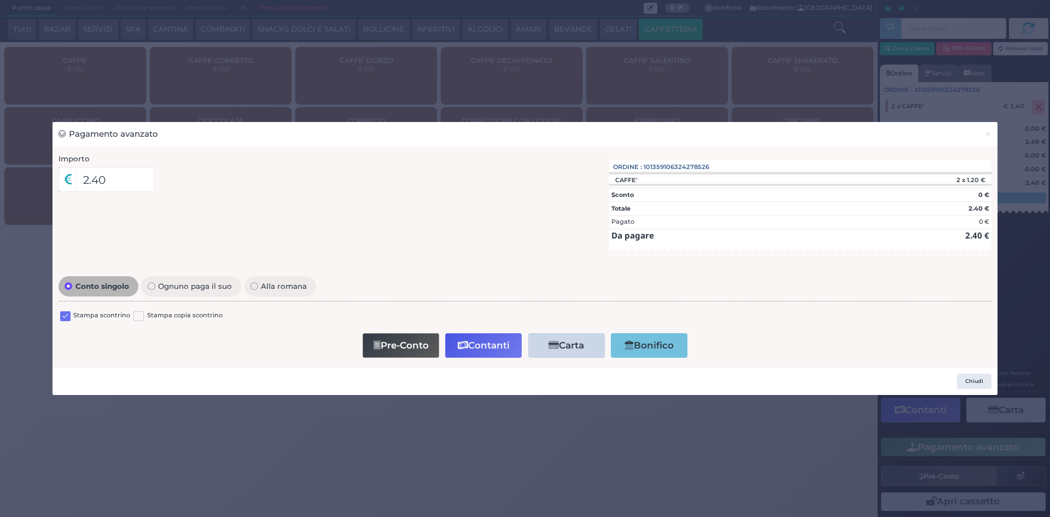
click at [69, 318] on label at bounding box center [65, 316] width 10 height 10
click at [0, 0] on input "checkbox" at bounding box center [0, 0] width 0 height 0
click at [987, 133] on span "×" at bounding box center [987, 134] width 7 height 12
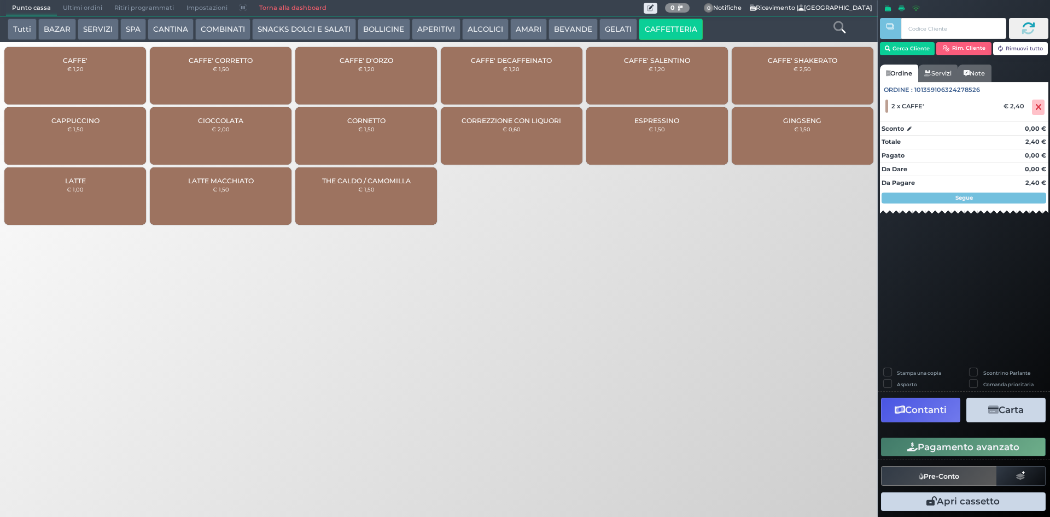
click at [101, 85] on div "CAFFE' € 1,20" at bounding box center [75, 75] width 142 height 57
click at [1035, 108] on icon at bounding box center [1038, 107] width 7 height 1
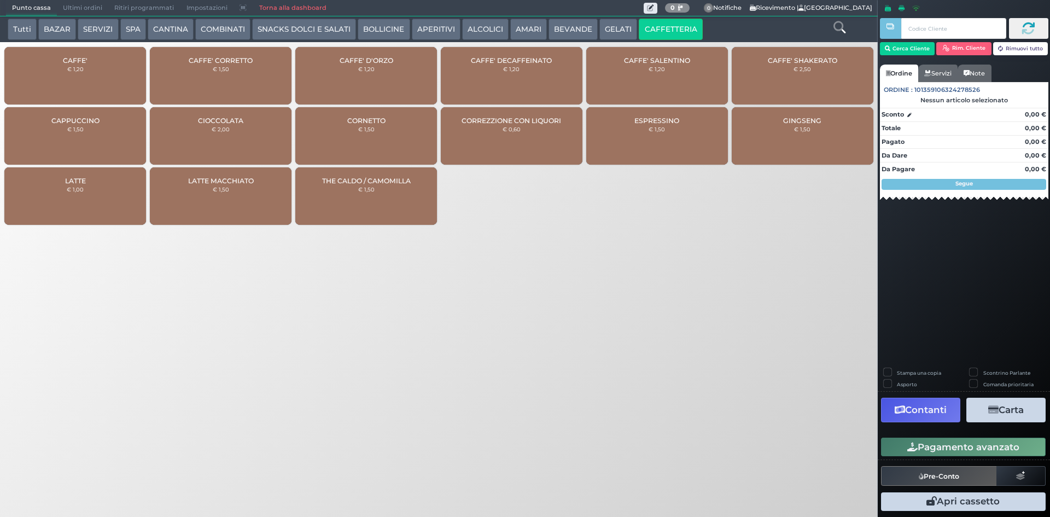
click at [112, 78] on div "CAFFE' € 1,20" at bounding box center [75, 75] width 142 height 57
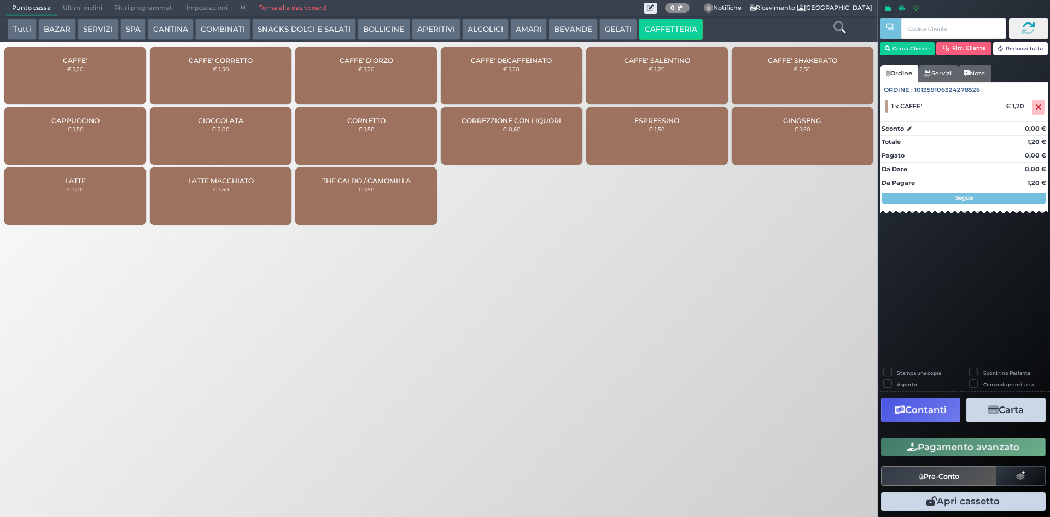
click at [941, 444] on button "Pagamento avanzato" at bounding box center [963, 446] width 165 height 19
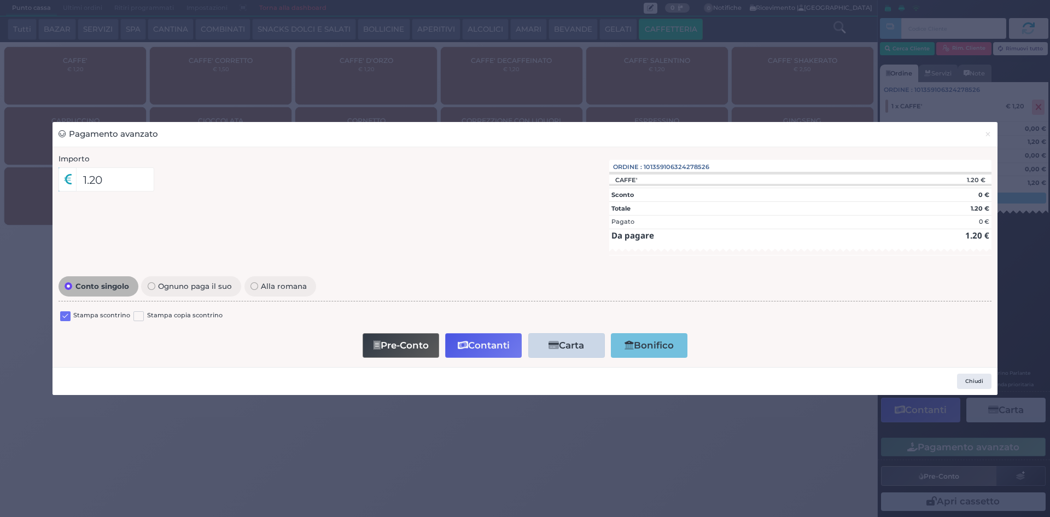
click at [61, 318] on label at bounding box center [65, 316] width 10 height 10
click at [0, 0] on input "checkbox" at bounding box center [0, 0] width 0 height 0
click at [489, 343] on button "Contanti" at bounding box center [483, 345] width 77 height 25
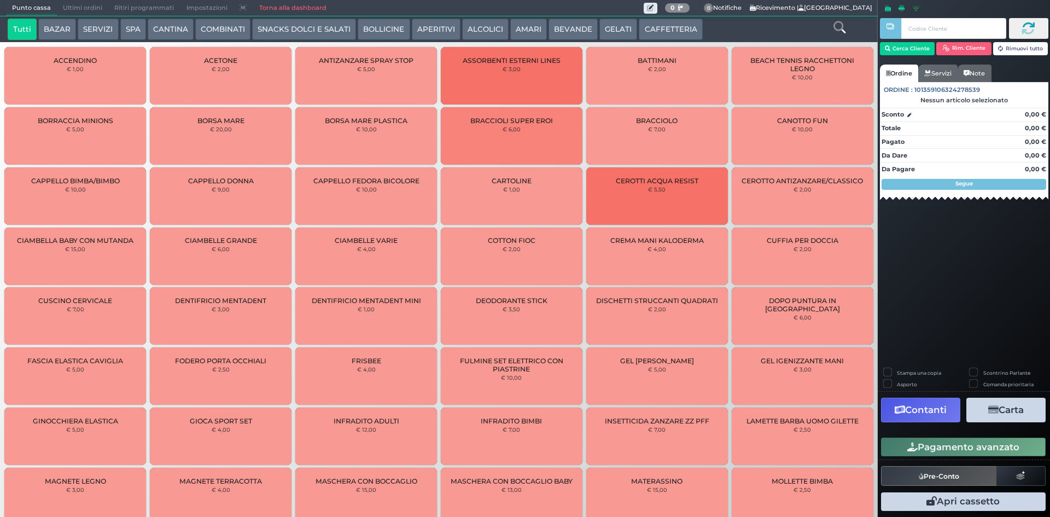
click at [673, 21] on button "CAFFETTERIA" at bounding box center [669, 30] width 63 height 22
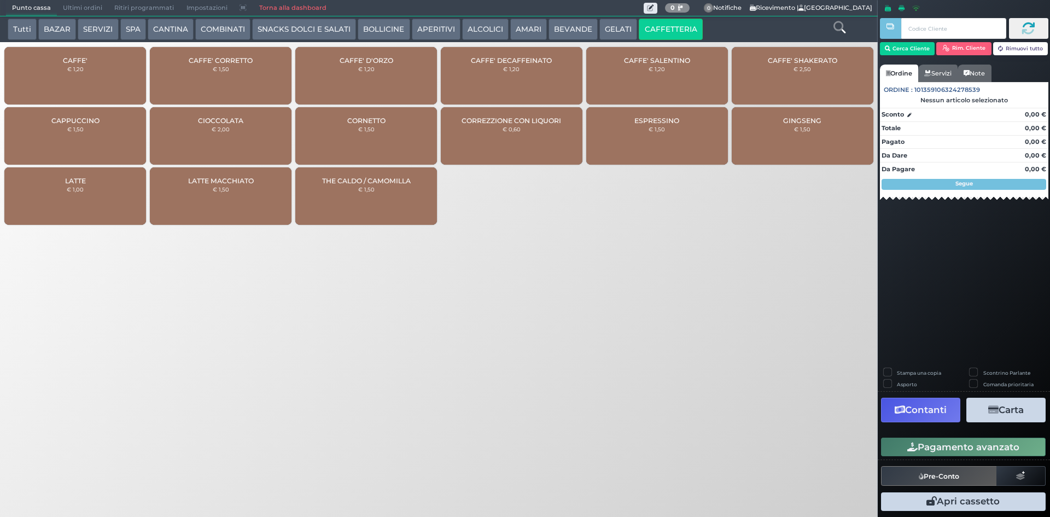
click at [80, 56] on span "CAFFE'" at bounding box center [75, 60] width 25 height 8
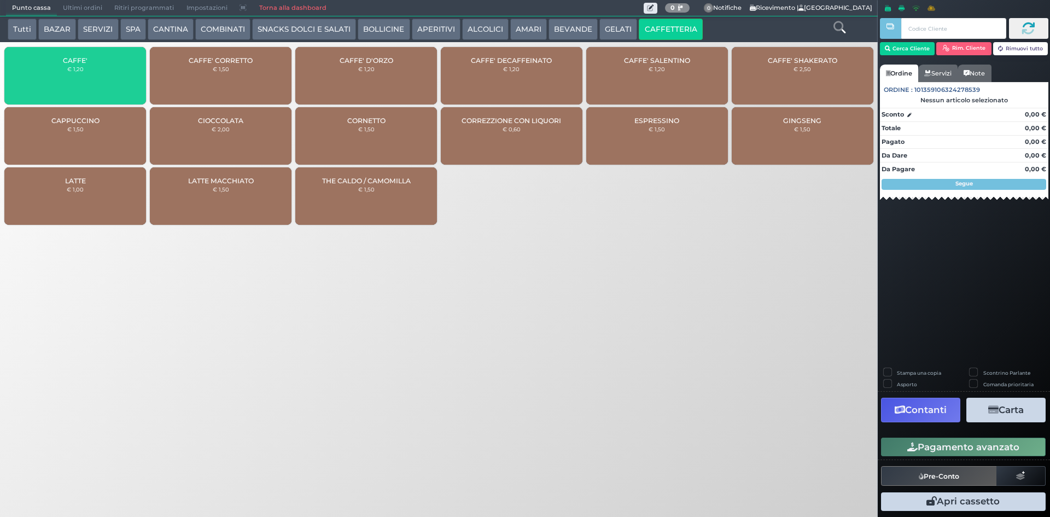
click at [82, 58] on span "CAFFE'" at bounding box center [75, 60] width 25 height 8
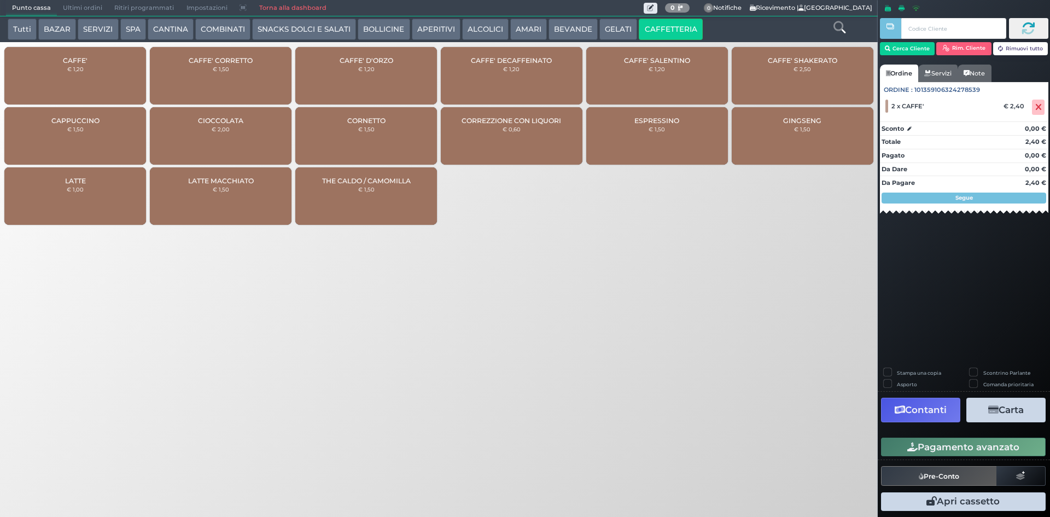
drag, startPoint x: 956, startPoint y: 449, endPoint x: 965, endPoint y: 438, distance: 14.0
click at [957, 447] on button "Pagamento avanzato" at bounding box center [963, 446] width 165 height 19
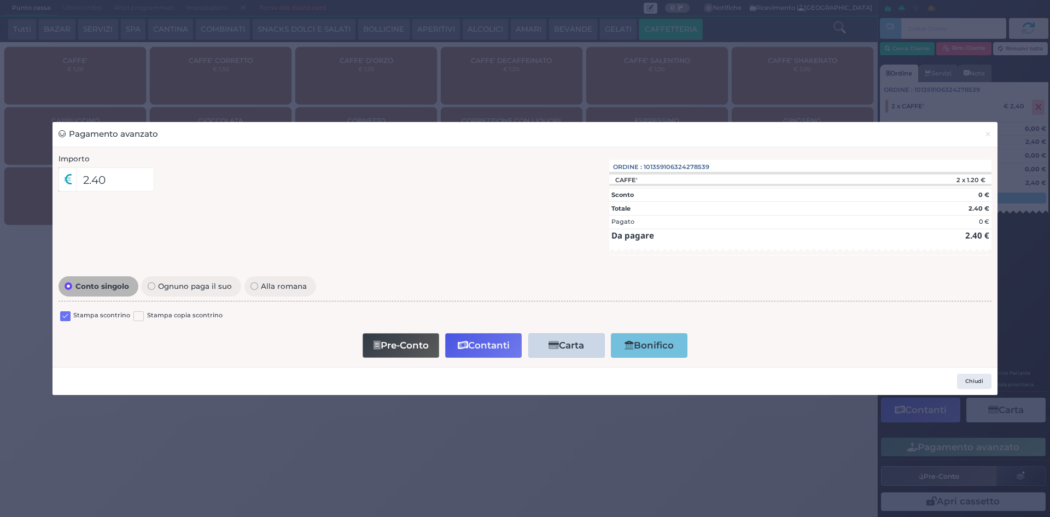
click at [69, 315] on label at bounding box center [65, 316] width 10 height 10
click at [0, 0] on input "checkbox" at bounding box center [0, 0] width 0 height 0
click at [502, 342] on button "Contanti" at bounding box center [483, 345] width 77 height 25
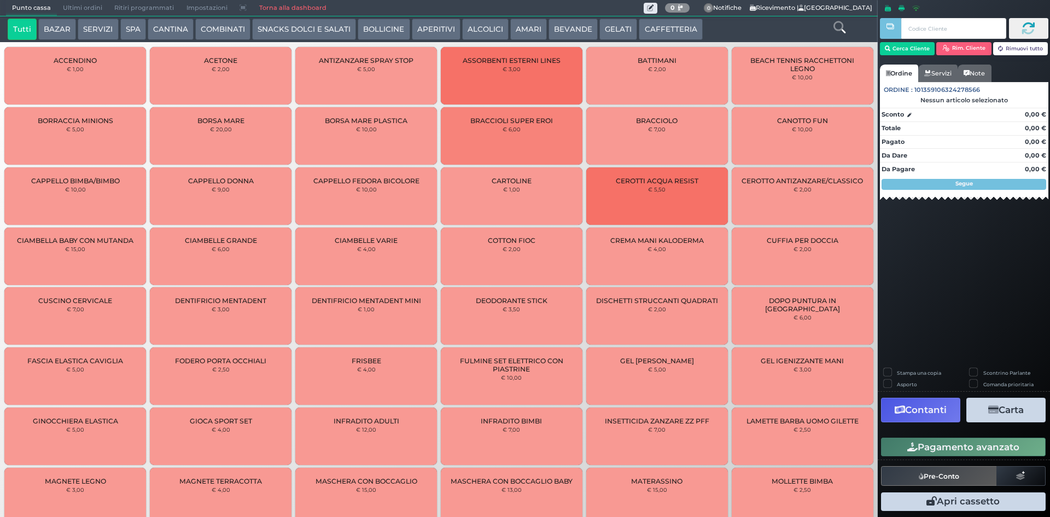
drag, startPoint x: 654, startPoint y: 29, endPoint x: 630, endPoint y: 30, distance: 24.1
click at [654, 29] on button "CAFFETTERIA" at bounding box center [669, 30] width 63 height 22
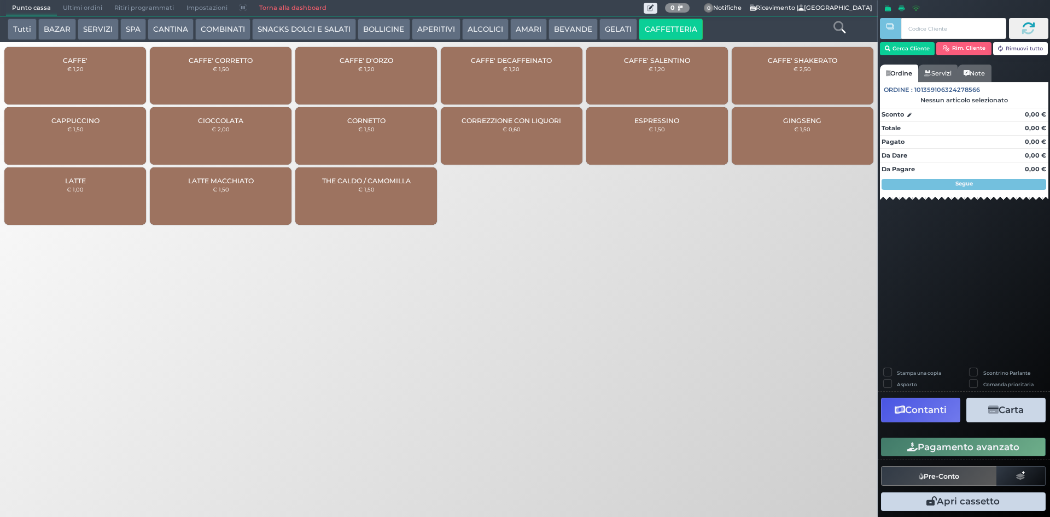
drag, startPoint x: 42, startPoint y: 89, endPoint x: 107, endPoint y: 74, distance: 66.2
click at [43, 89] on div "CAFFE' € 1,20" at bounding box center [75, 75] width 142 height 57
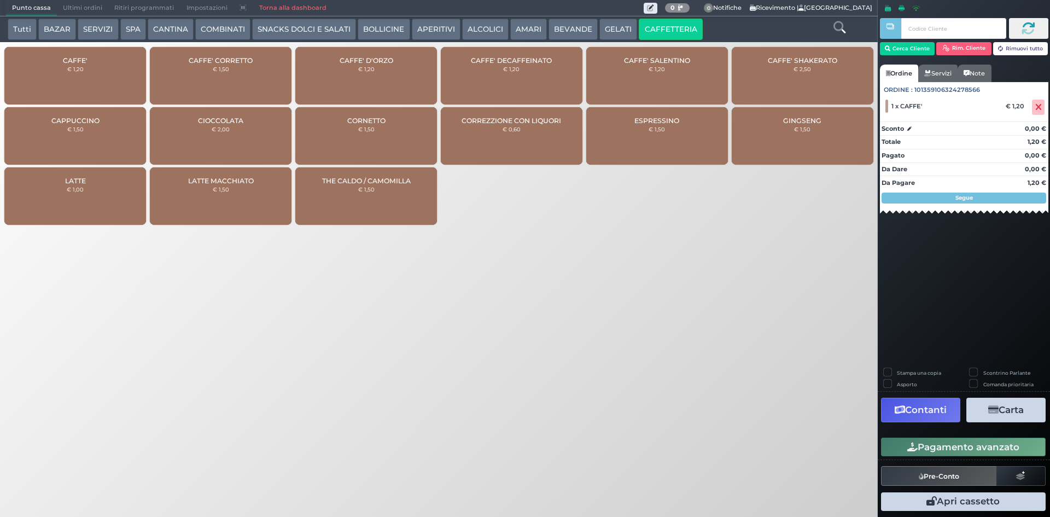
click at [565, 25] on button "BEVANDE" at bounding box center [572, 30] width 49 height 22
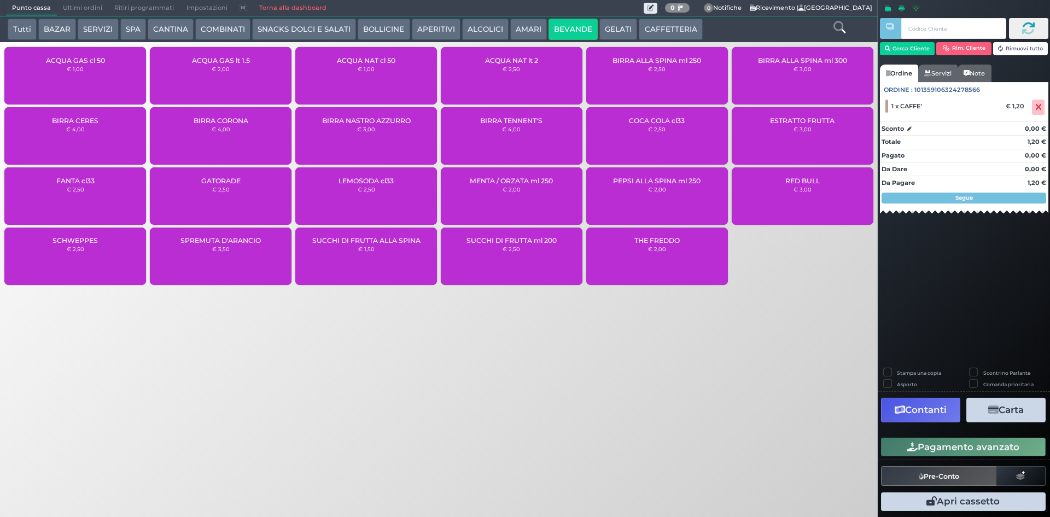
click at [397, 72] on div "ACQUA NAT cl 50 € 1,00" at bounding box center [366, 75] width 142 height 57
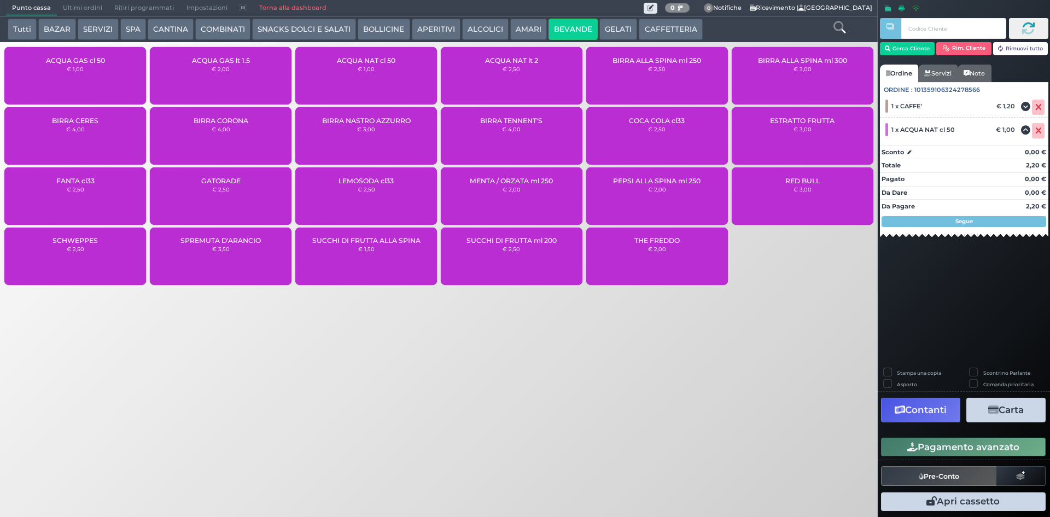
click at [987, 450] on button "Pagamento avanzato" at bounding box center [963, 446] width 165 height 19
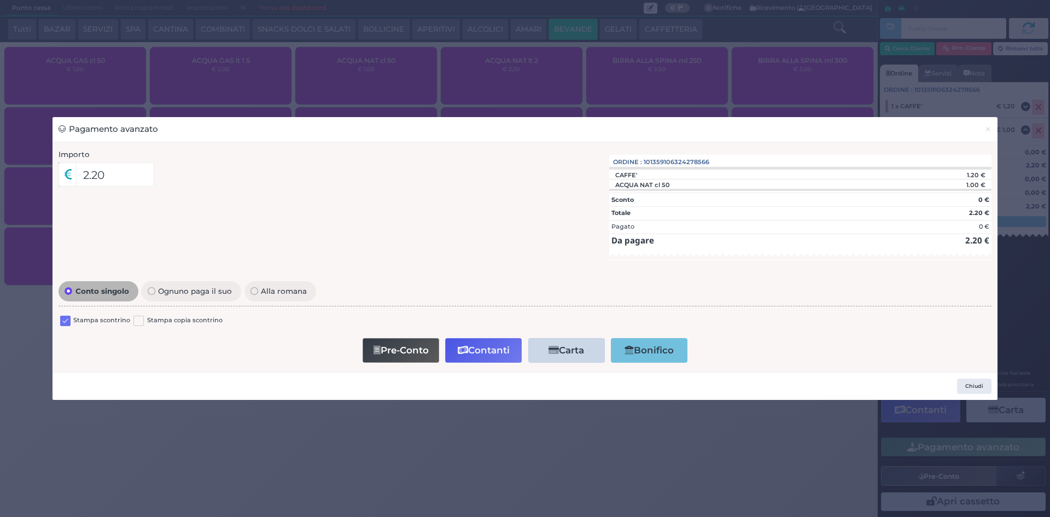
click at [65, 323] on label at bounding box center [65, 320] width 10 height 10
click at [0, 0] on input "checkbox" at bounding box center [0, 0] width 0 height 0
click at [481, 344] on button "Contanti" at bounding box center [483, 350] width 77 height 25
